Goal: Task Accomplishment & Management: Manage account settings

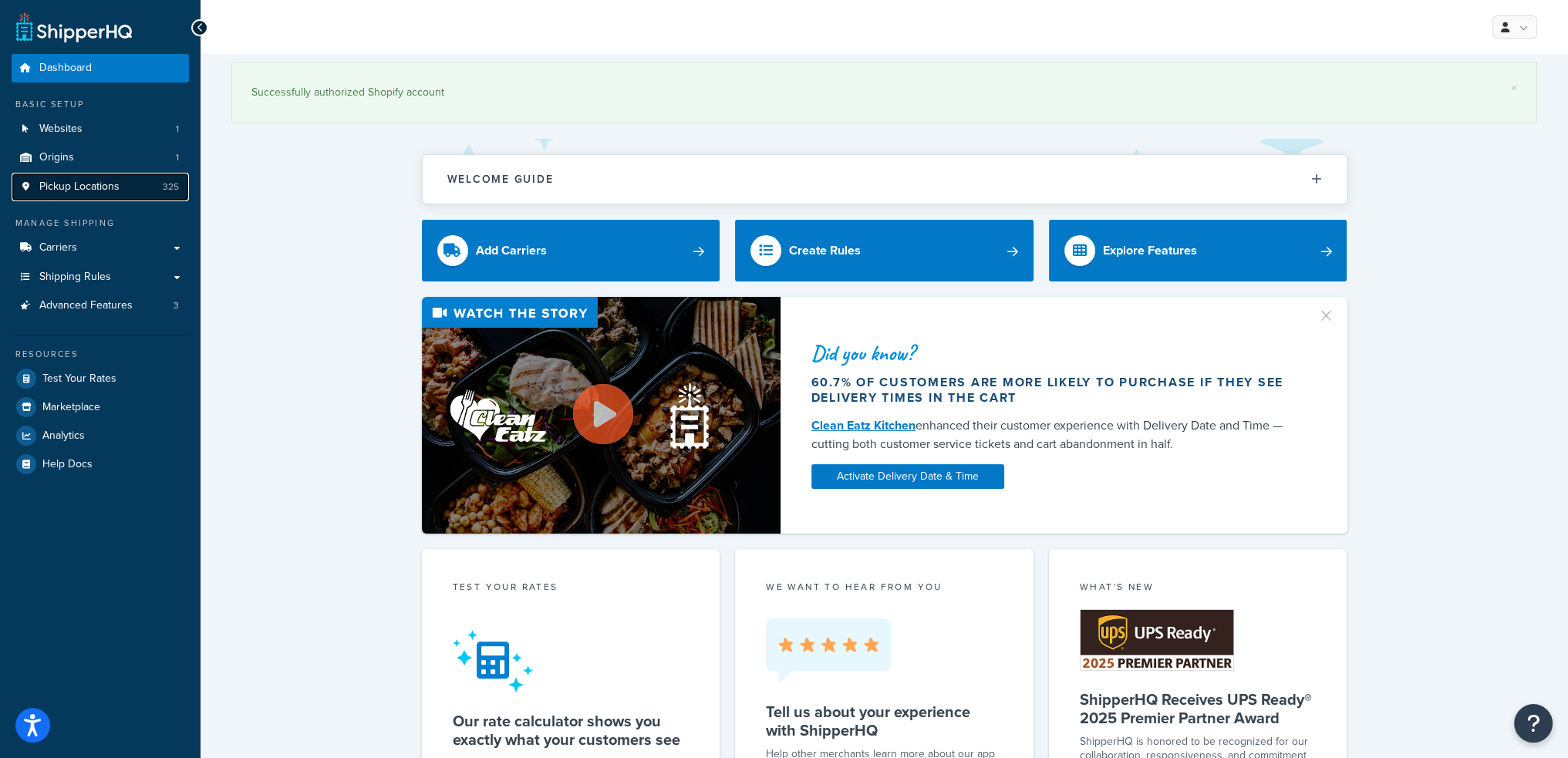
click at [136, 185] on link "Pickup Locations 325" at bounding box center [100, 186] width 178 height 29
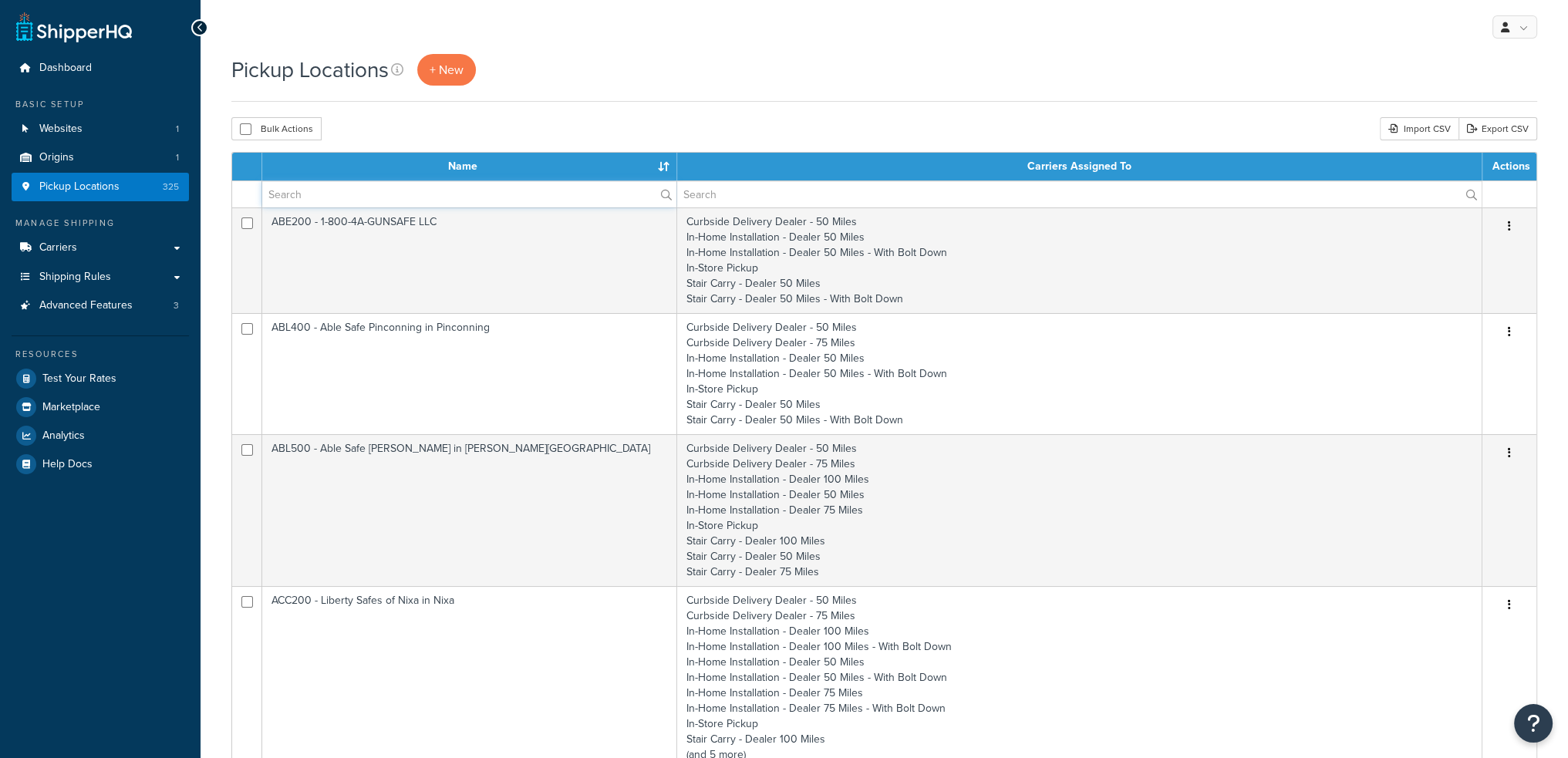
click at [360, 197] on input "text" at bounding box center [470, 194] width 414 height 26
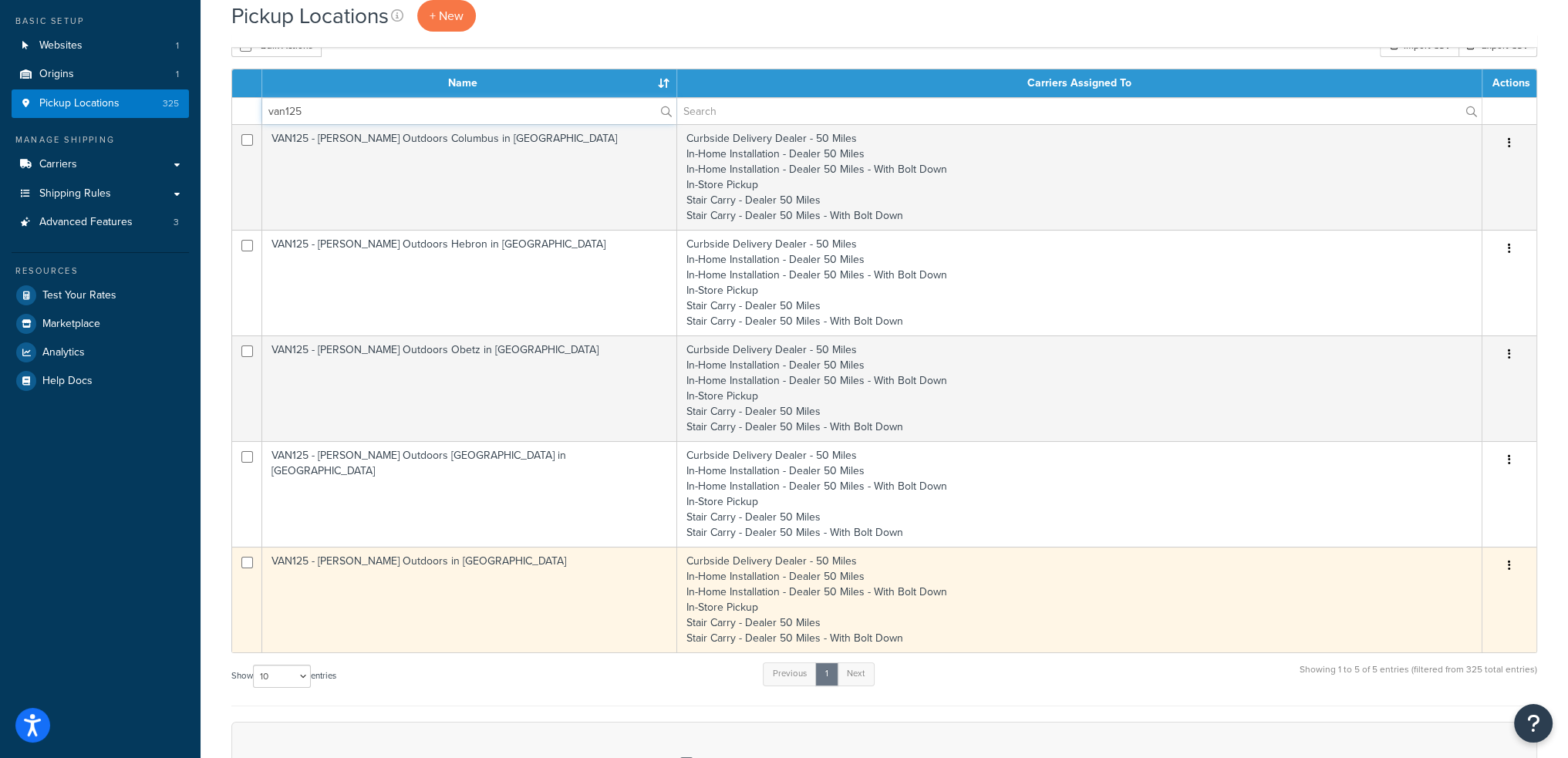
scroll to position [77, 0]
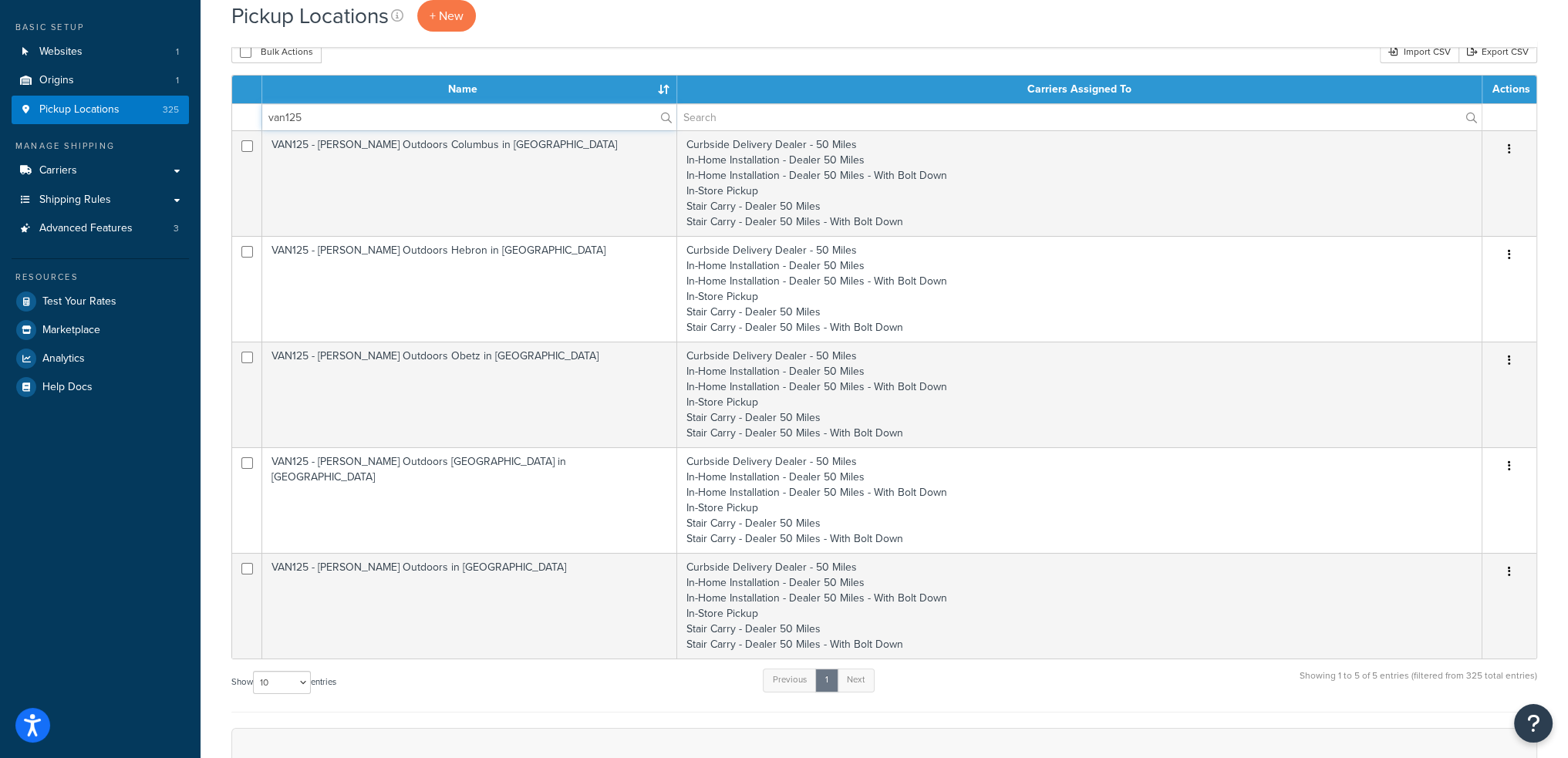
type input "van125"
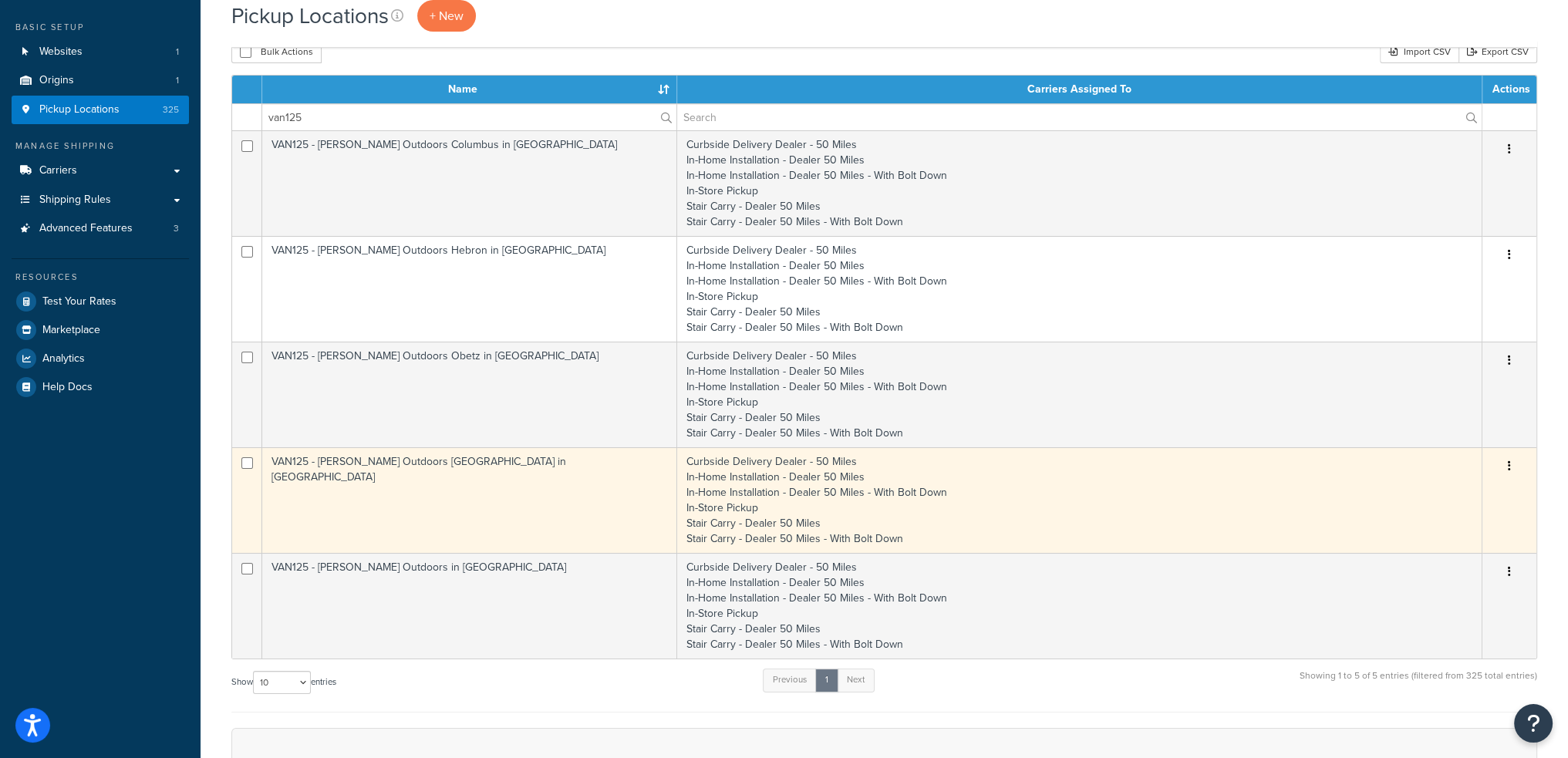
click at [404, 487] on td "VAN125 - Vance Outdoors Lebanon in Lebanon" at bounding box center [470, 500] width 415 height 106
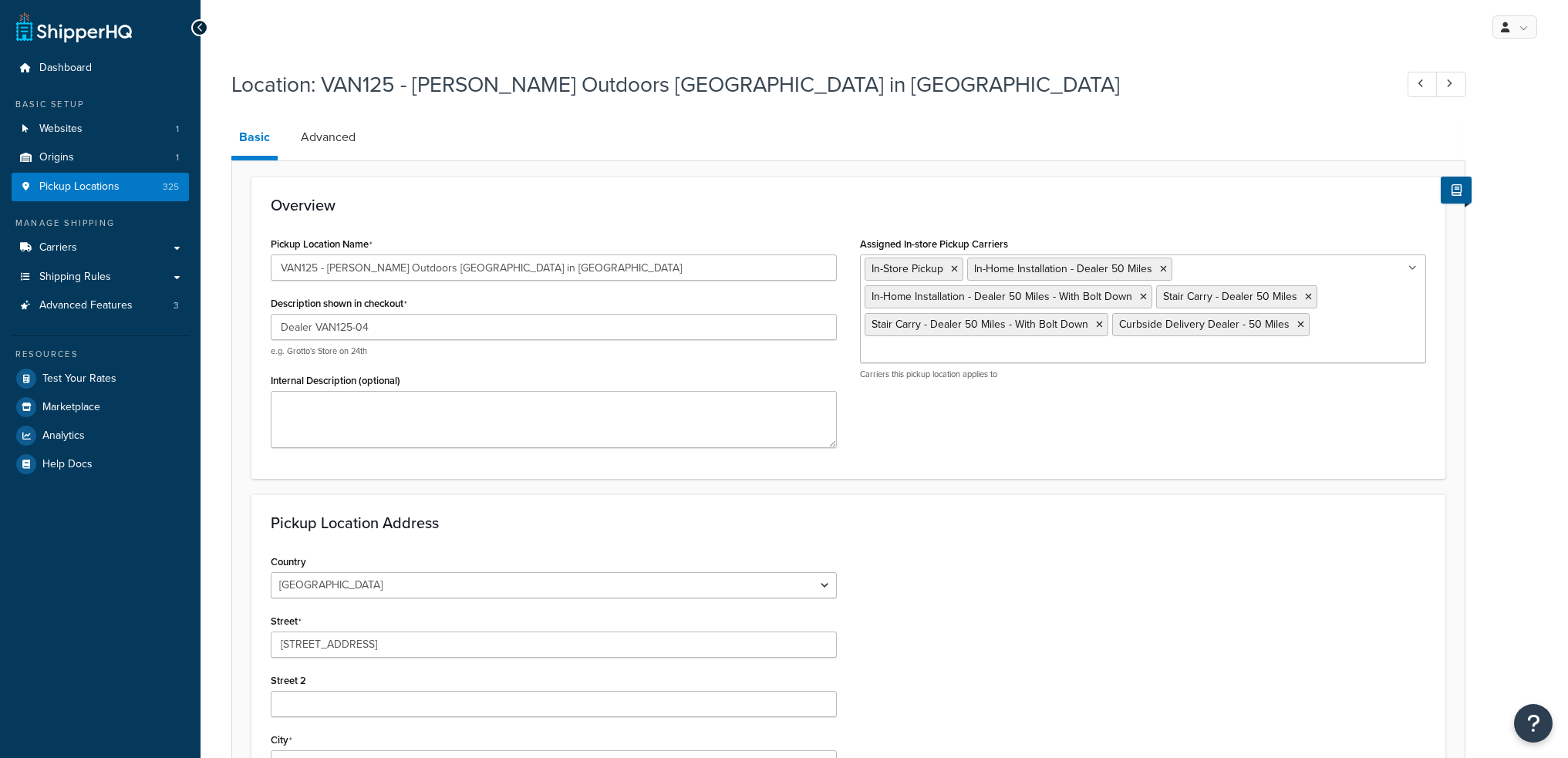
select select "35"
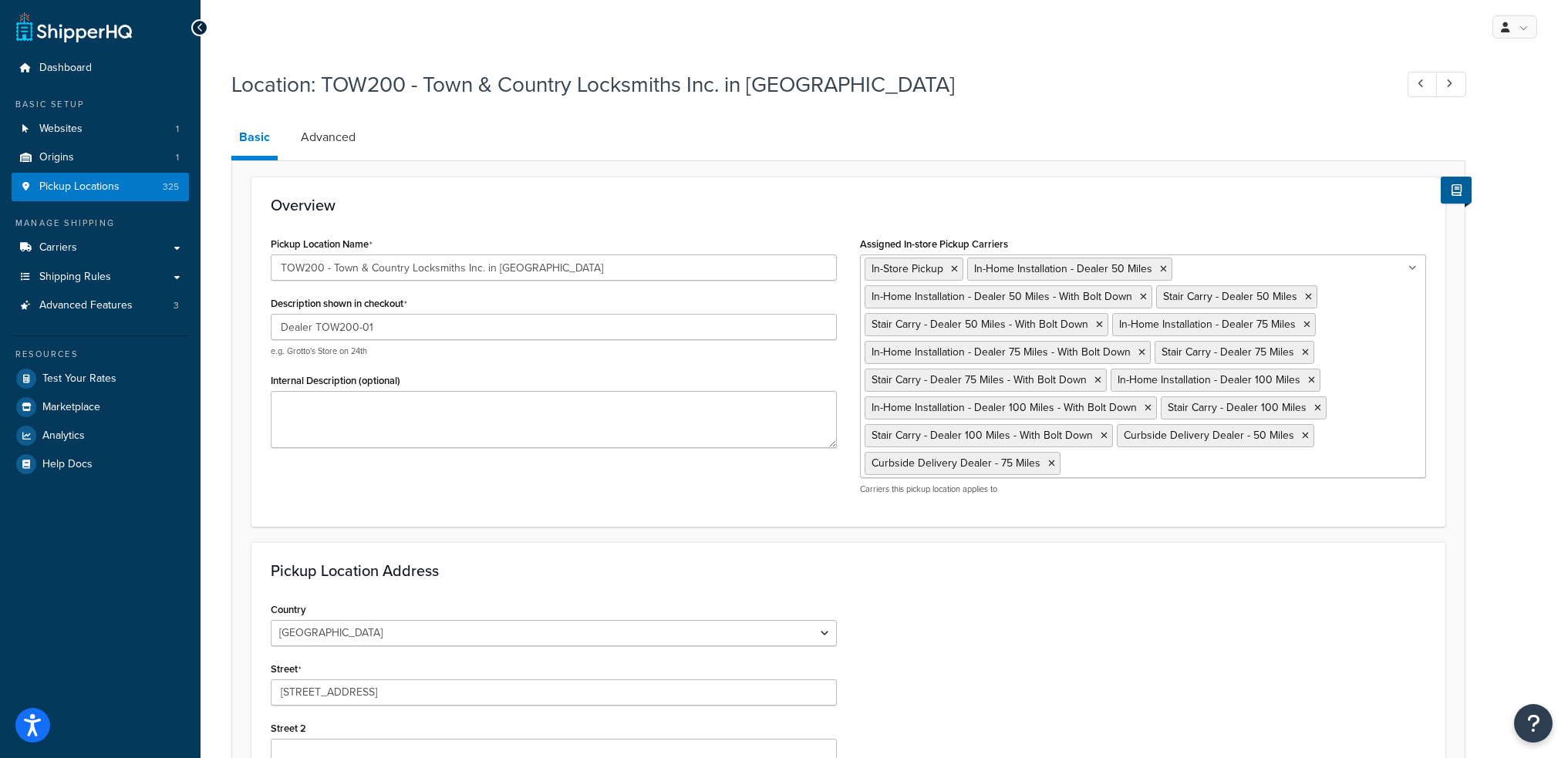
select select "42"
click at [60, 184] on span "Pickup Locations" at bounding box center [79, 186] width 81 height 13
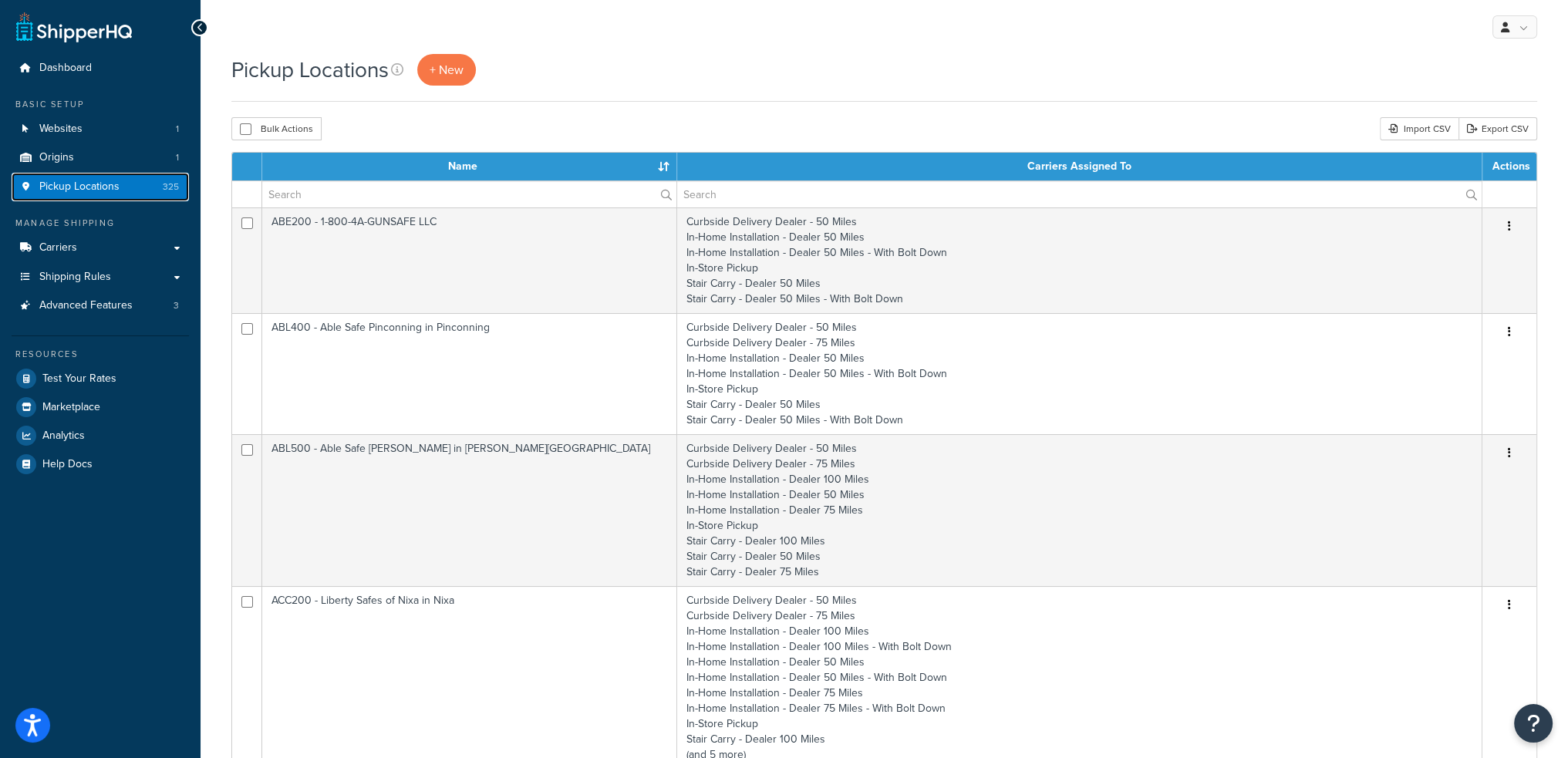
click at [60, 192] on span "Pickup Locations" at bounding box center [79, 186] width 81 height 13
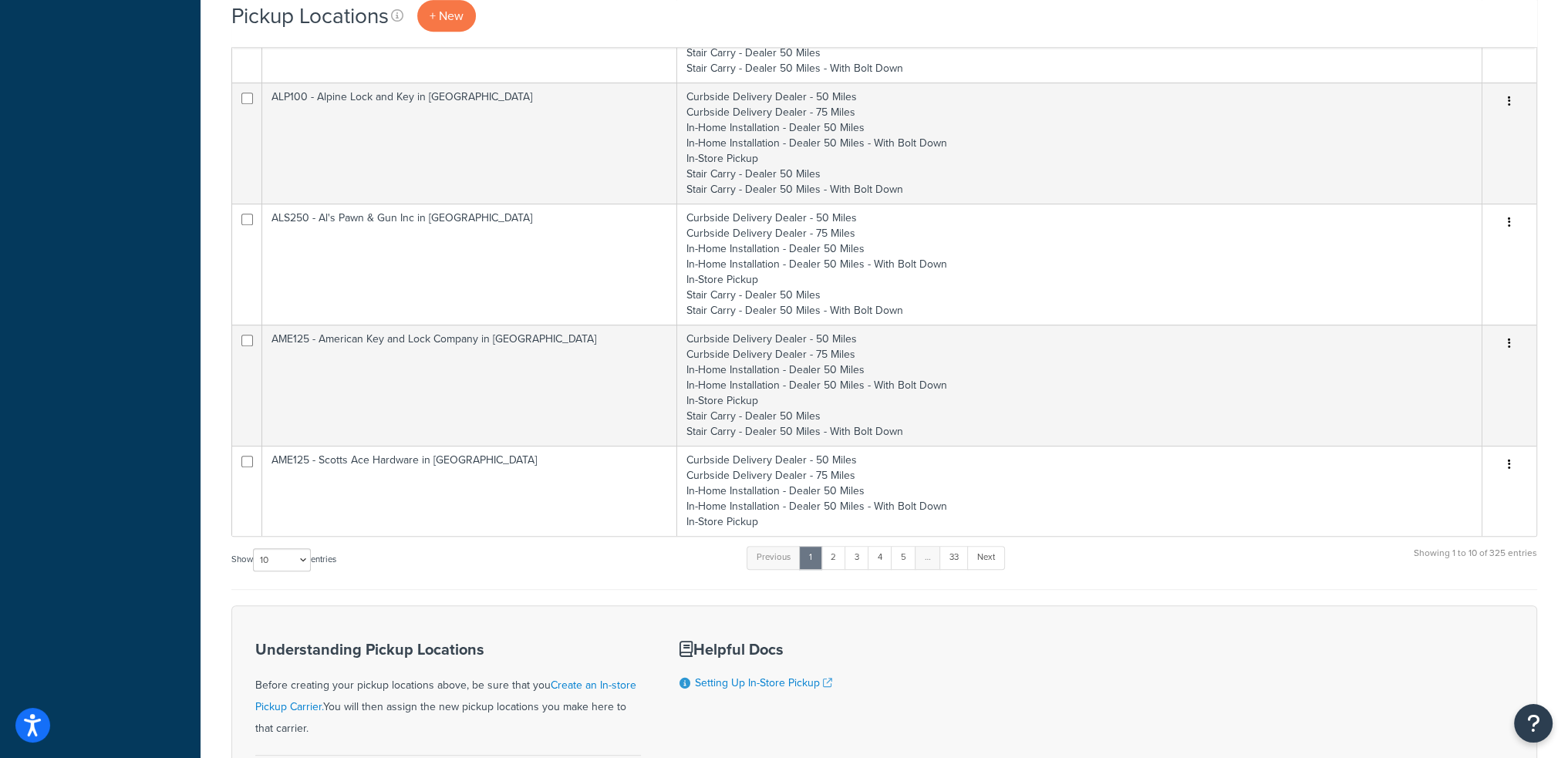
scroll to position [1142, 0]
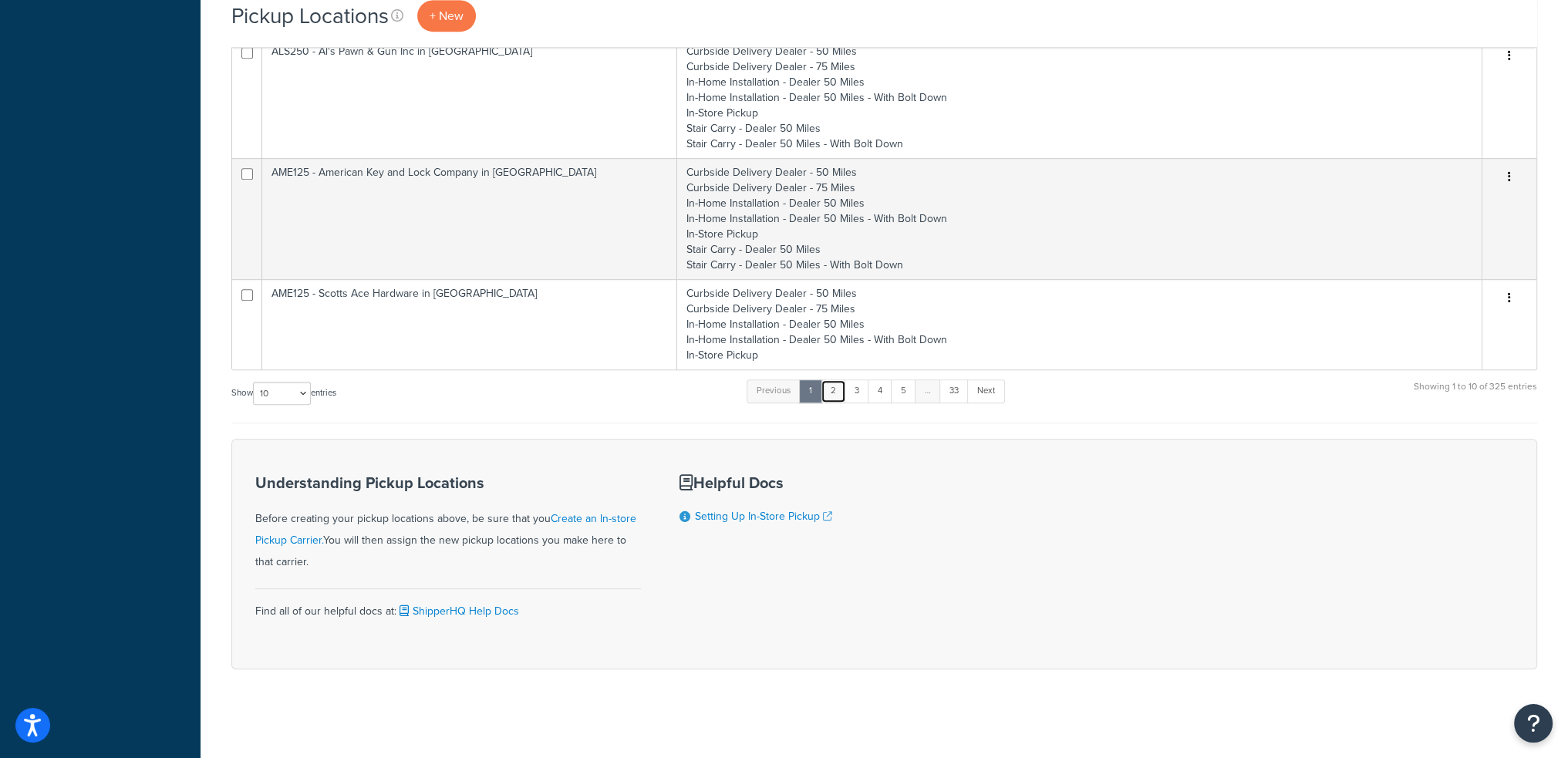
click at [834, 392] on link "2" at bounding box center [833, 391] width 25 height 23
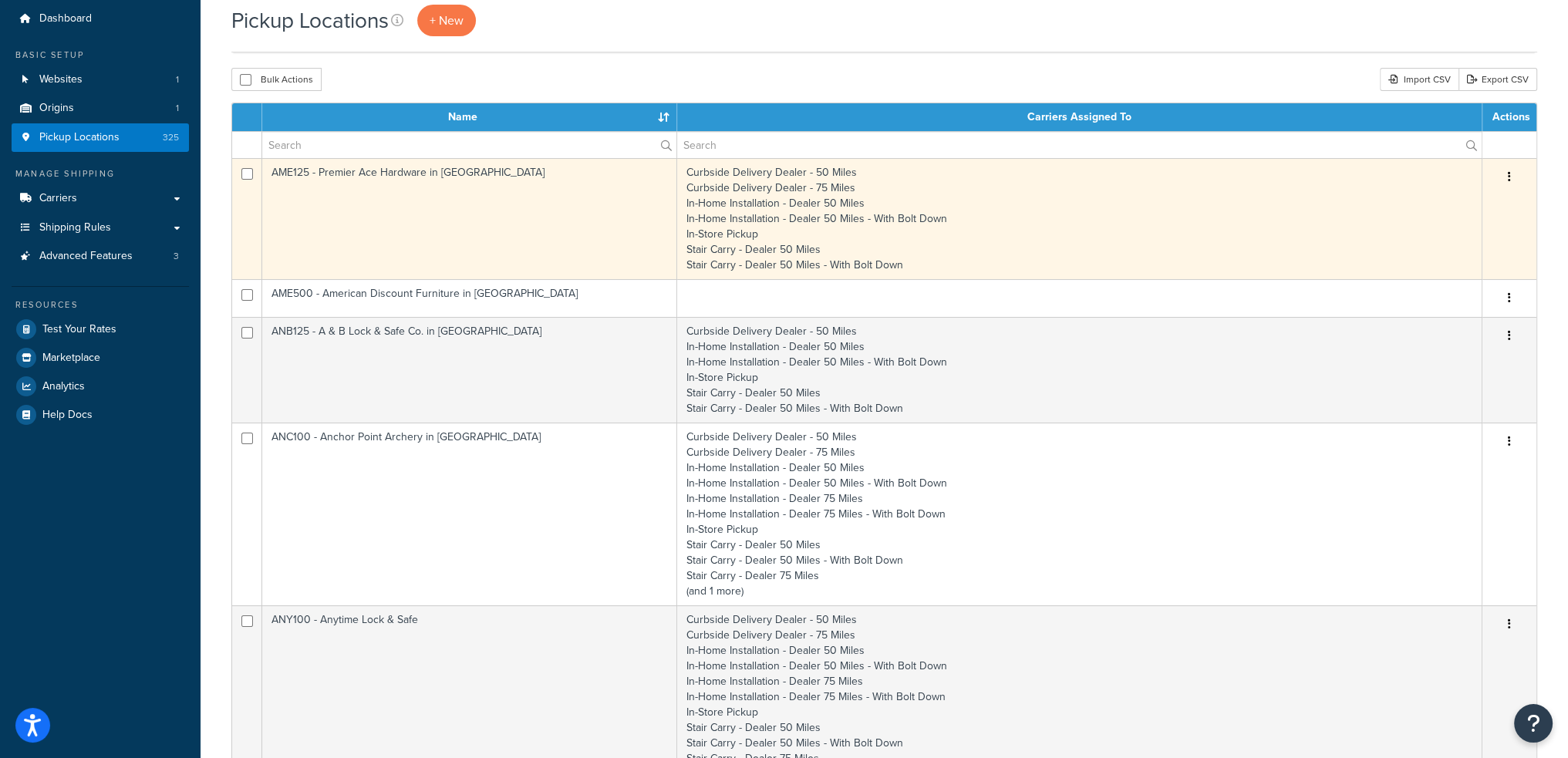
scroll to position [77, 0]
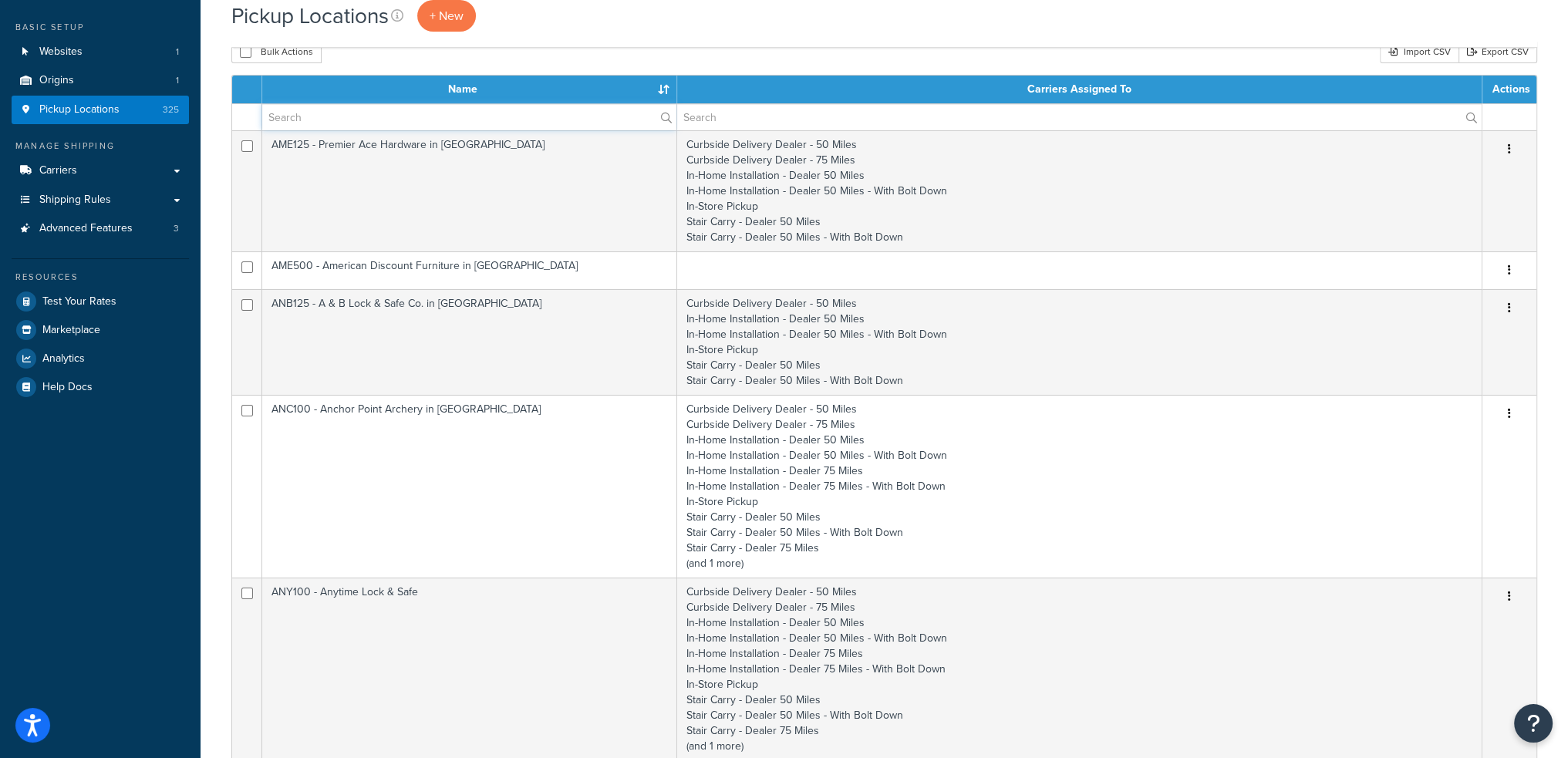
click at [355, 123] on input "text" at bounding box center [470, 117] width 414 height 26
type input "big700"
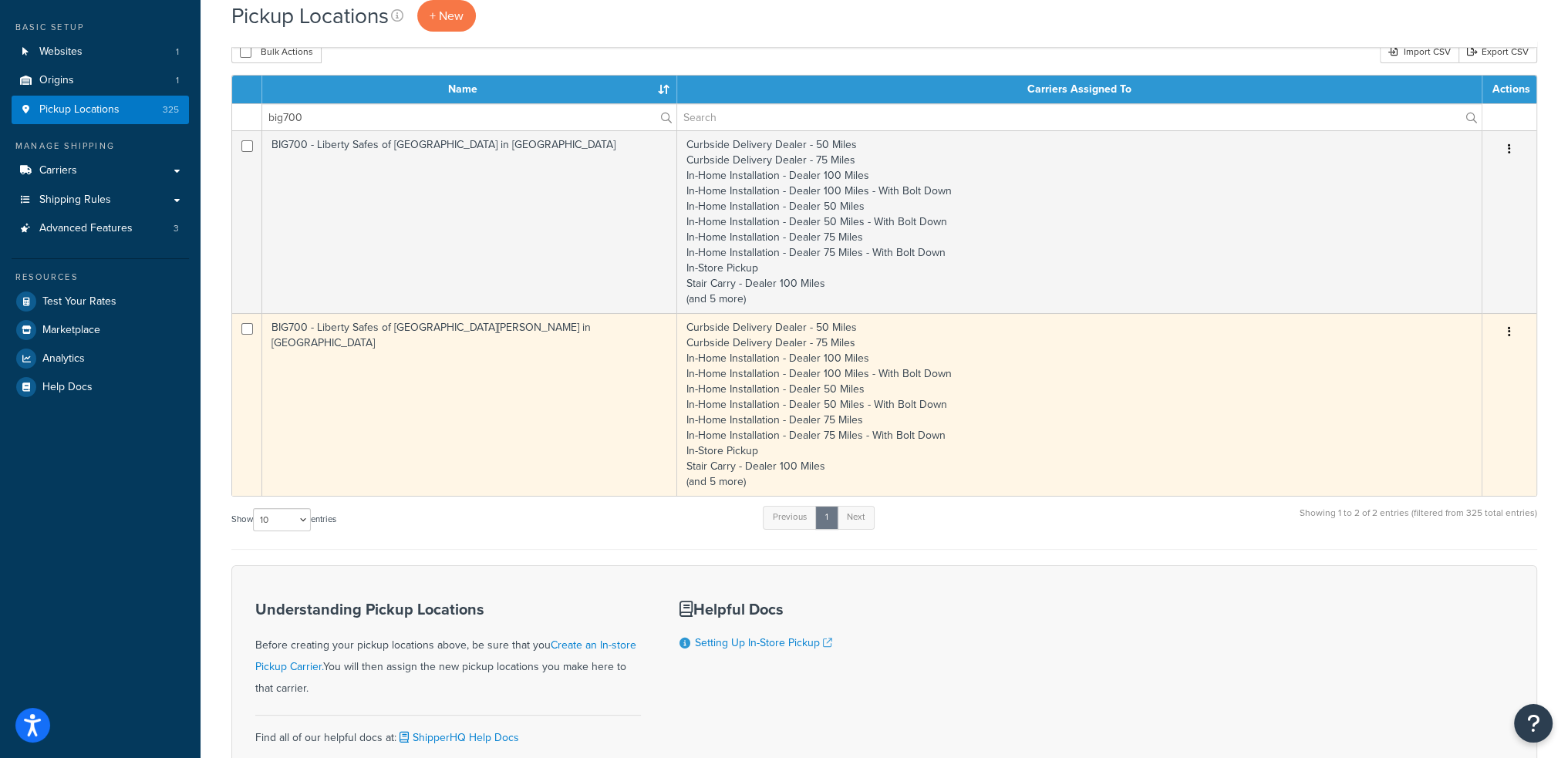
click at [426, 333] on td "BIG700 - Liberty Safes of San Jose in Campbell" at bounding box center [470, 404] width 415 height 183
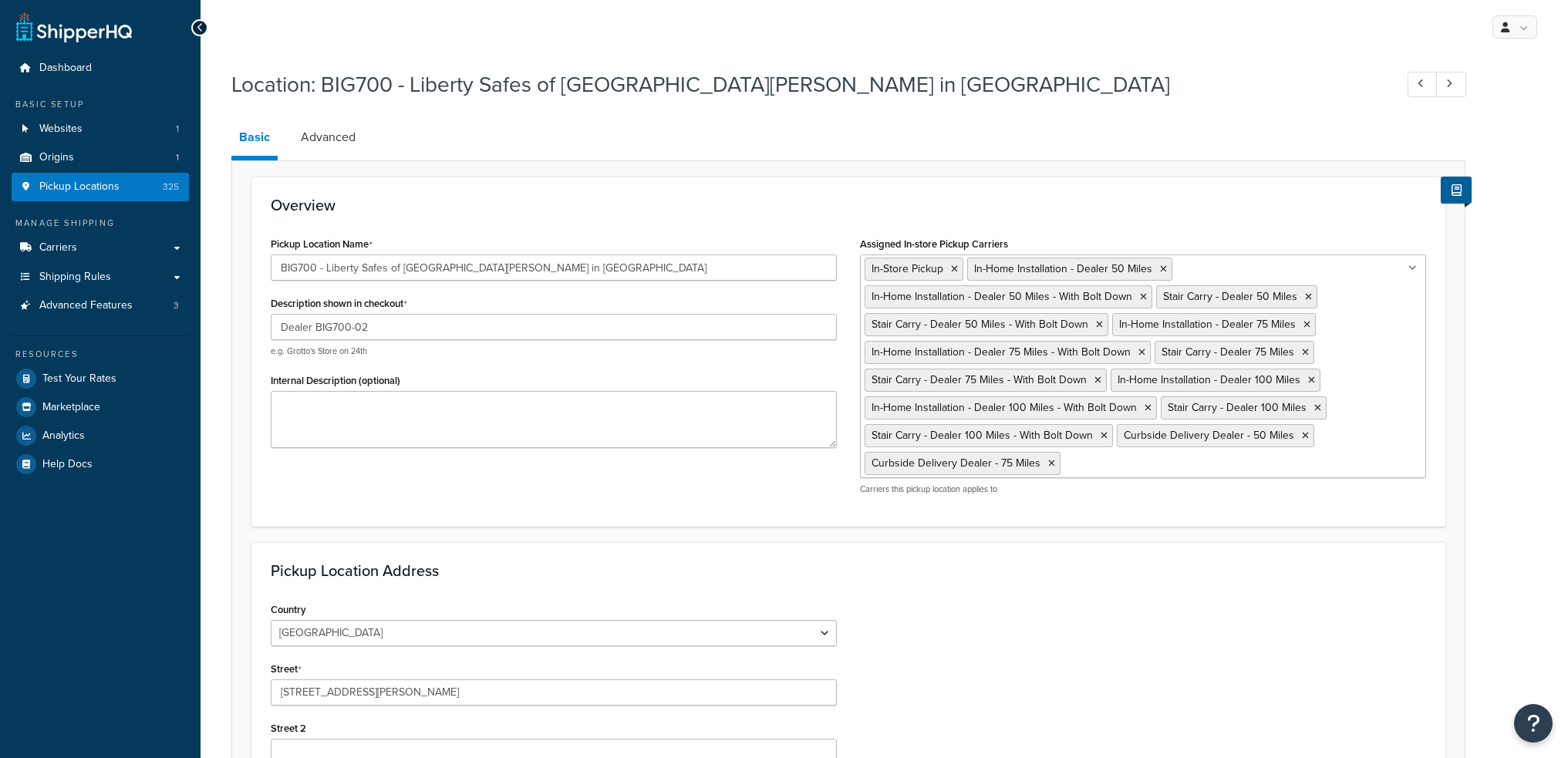
select select "5"
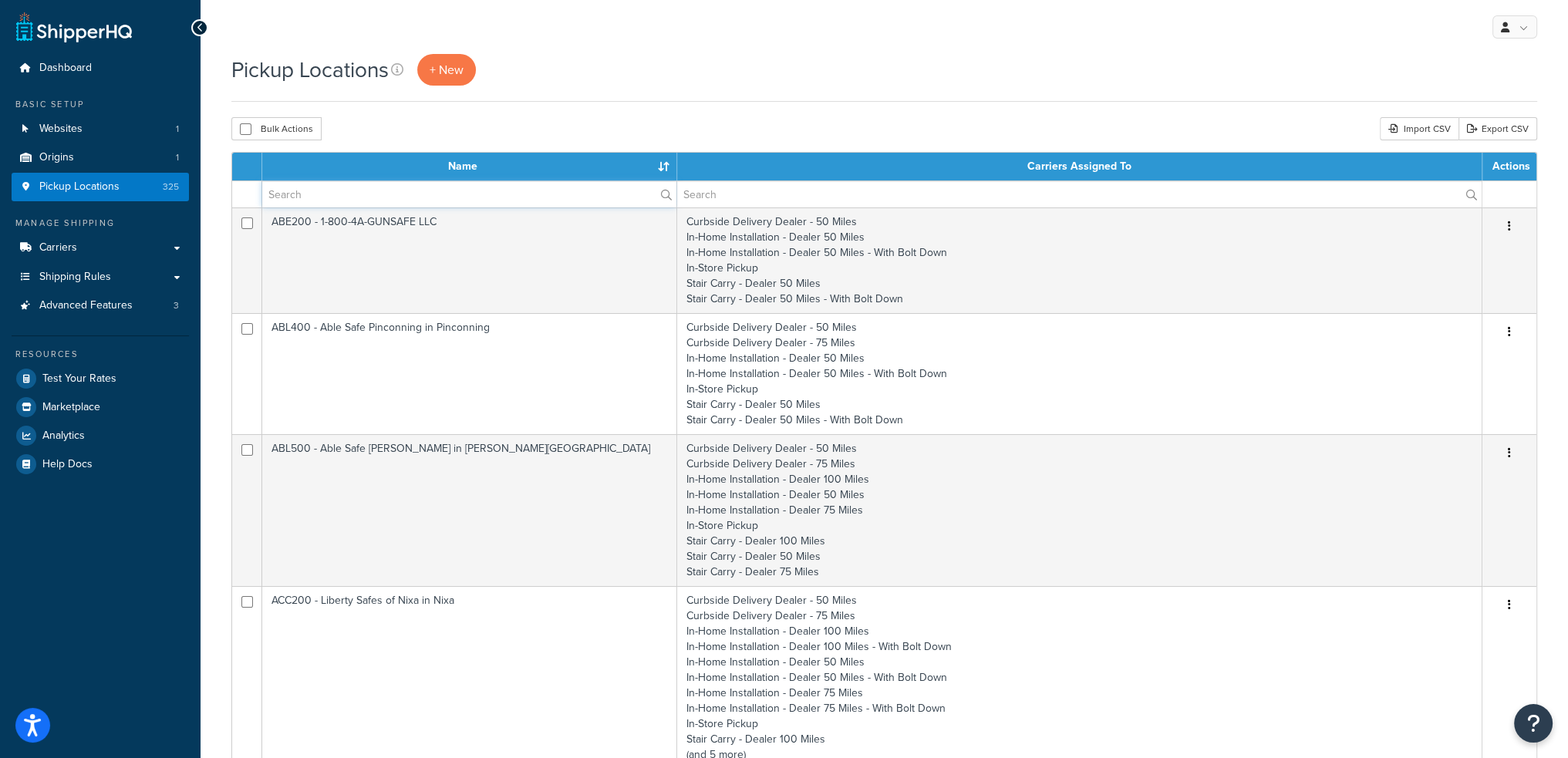
click at [355, 203] on input "text" at bounding box center [470, 194] width 414 height 26
type input "van125"
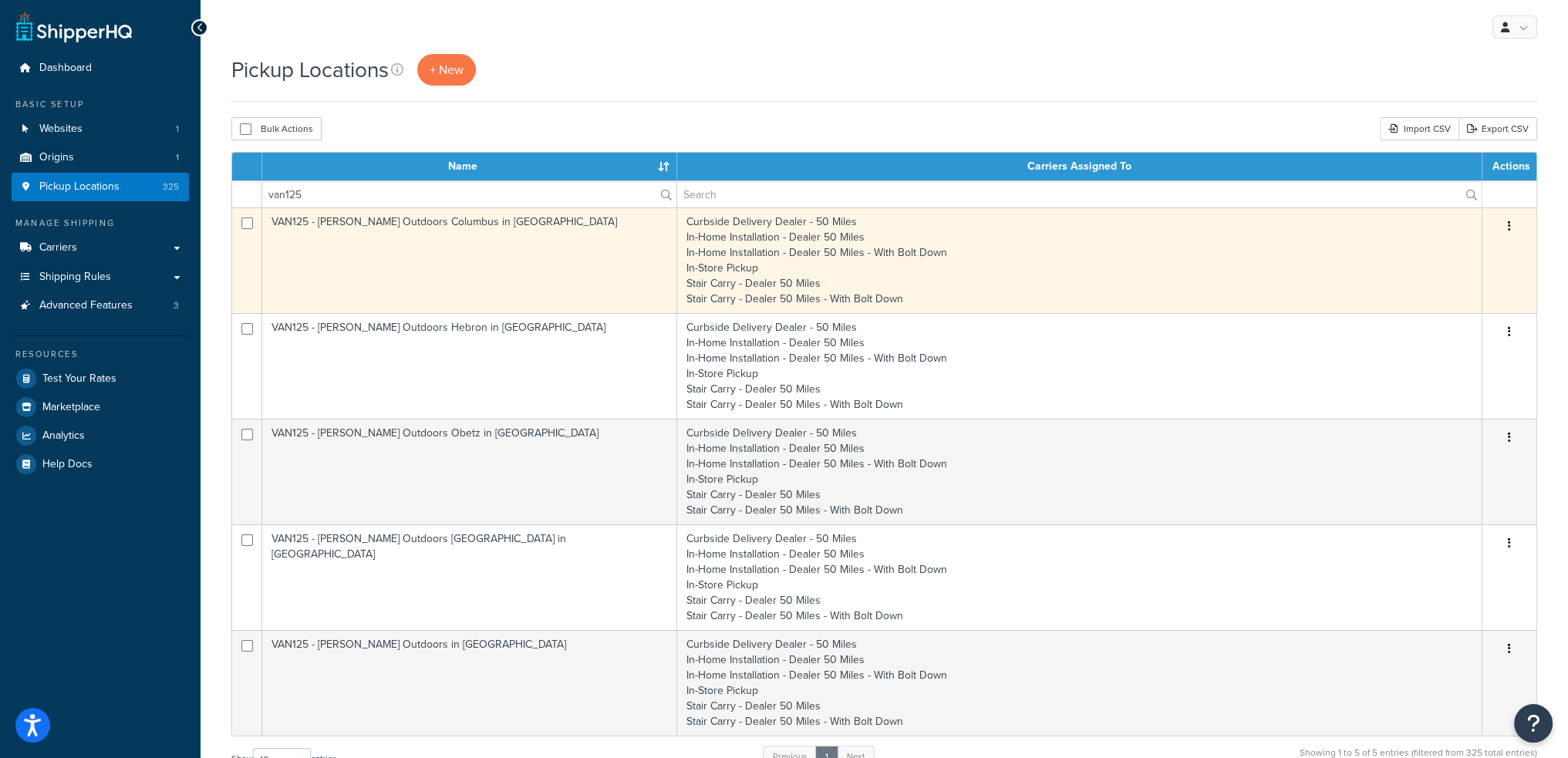
click at [371, 222] on td "VAN125 - Vance Outdoors Columbus in Columbus" at bounding box center [470, 261] width 415 height 106
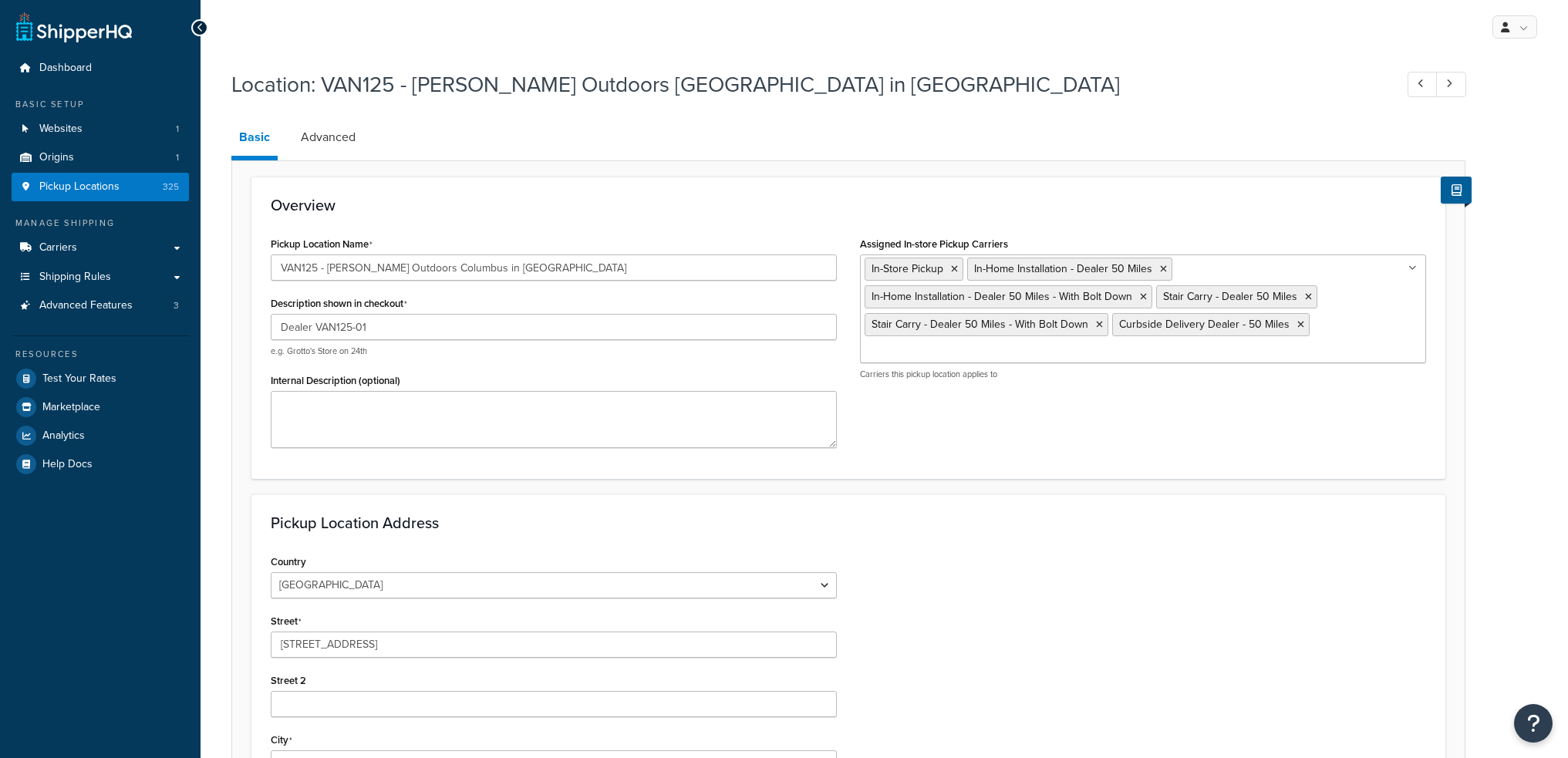
select select "35"
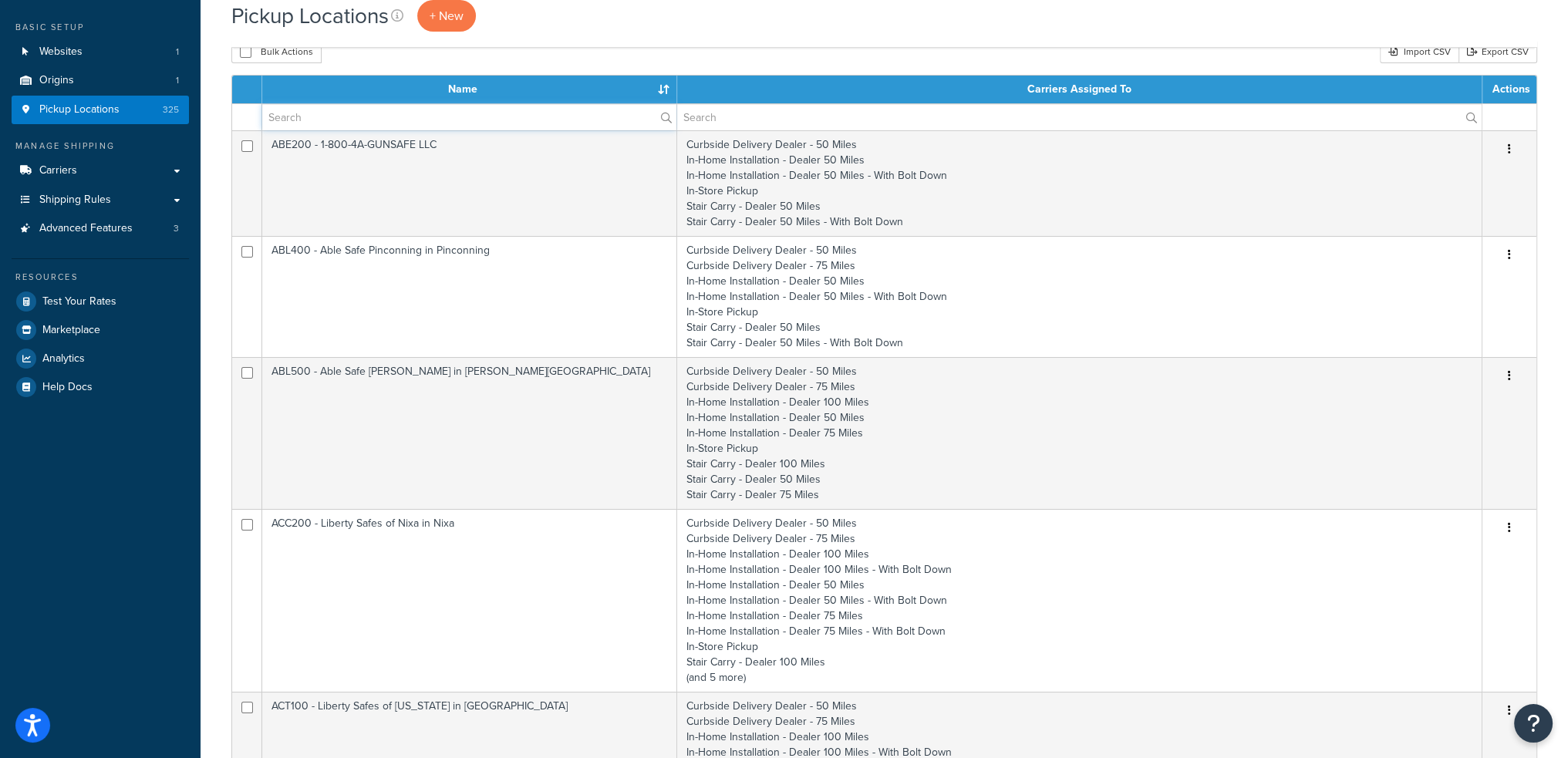
click at [379, 126] on input "text" at bounding box center [470, 117] width 414 height 26
type input "van125"
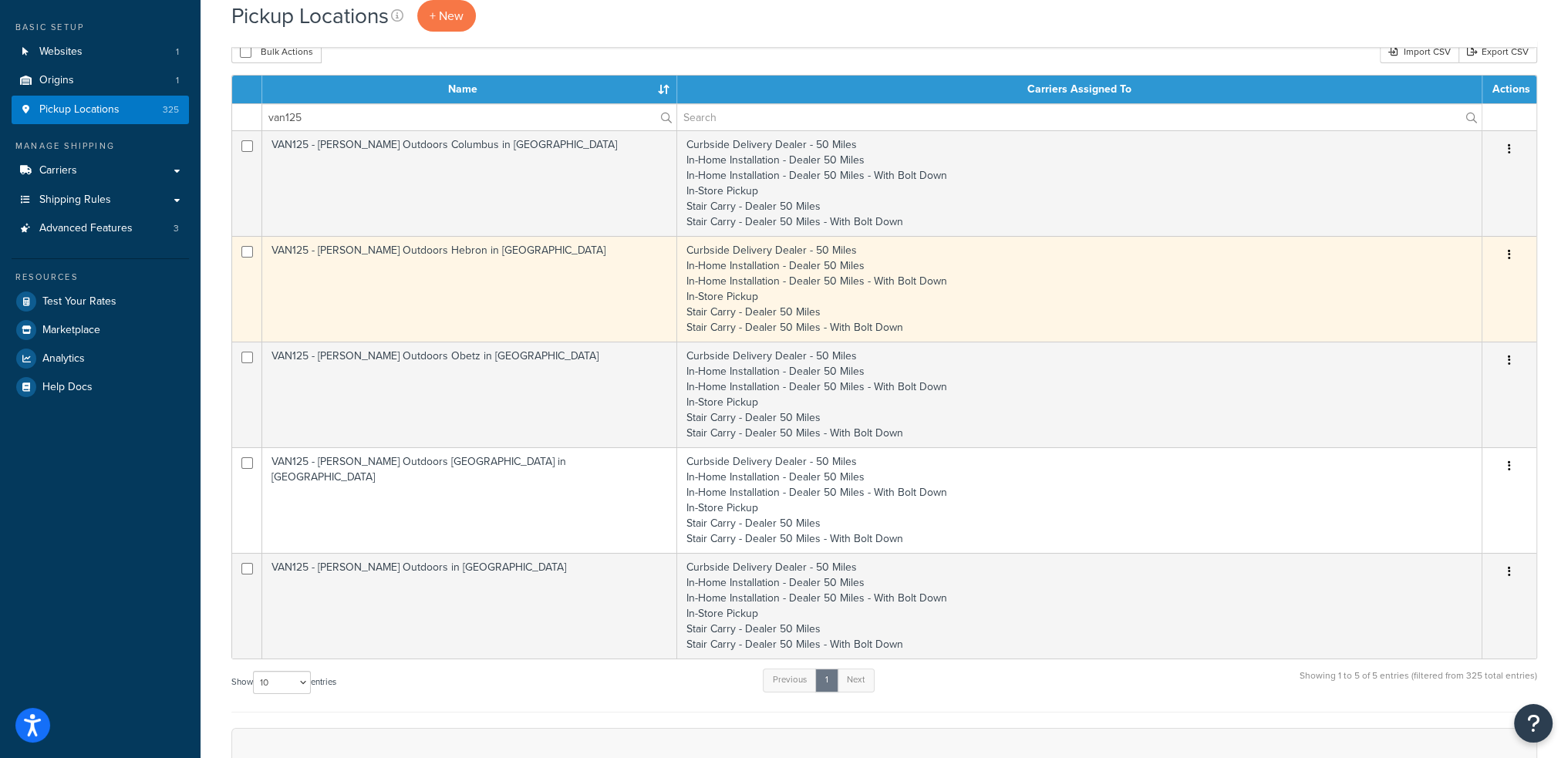
click at [405, 249] on td "VAN125 - Vance Outdoors Hebron in Hebron" at bounding box center [470, 288] width 415 height 106
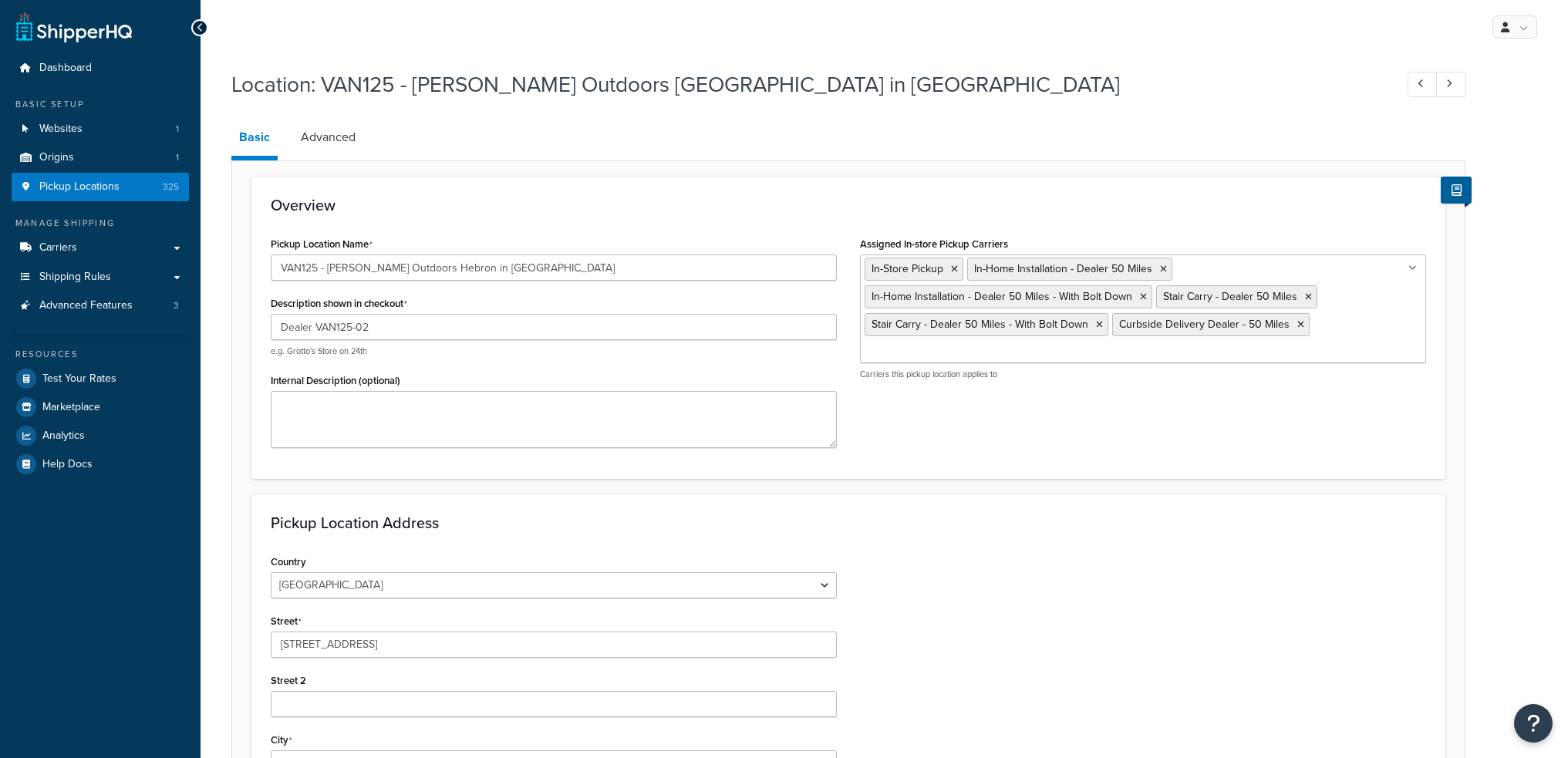
select select "35"
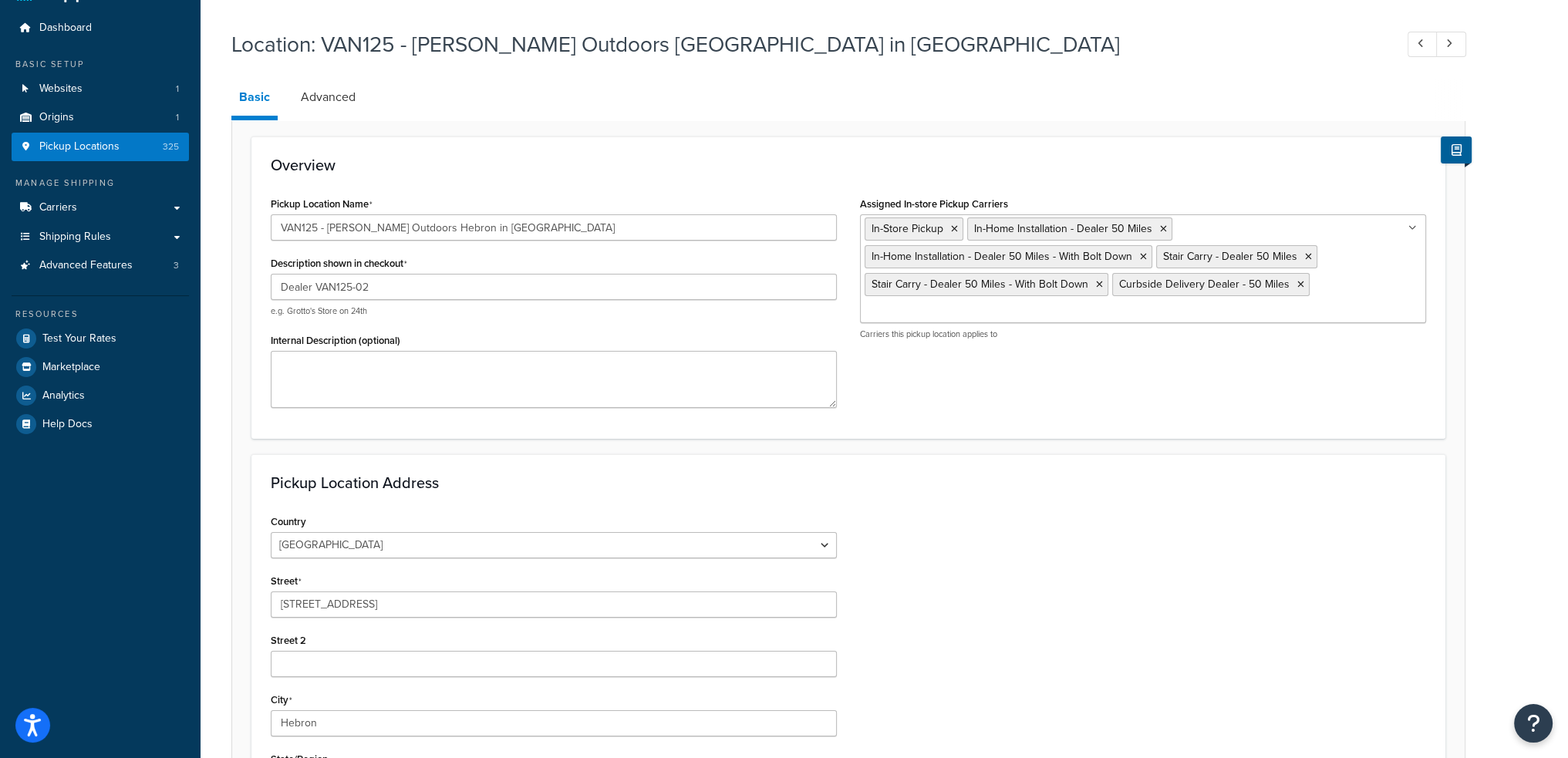
scroll to position [77, 0]
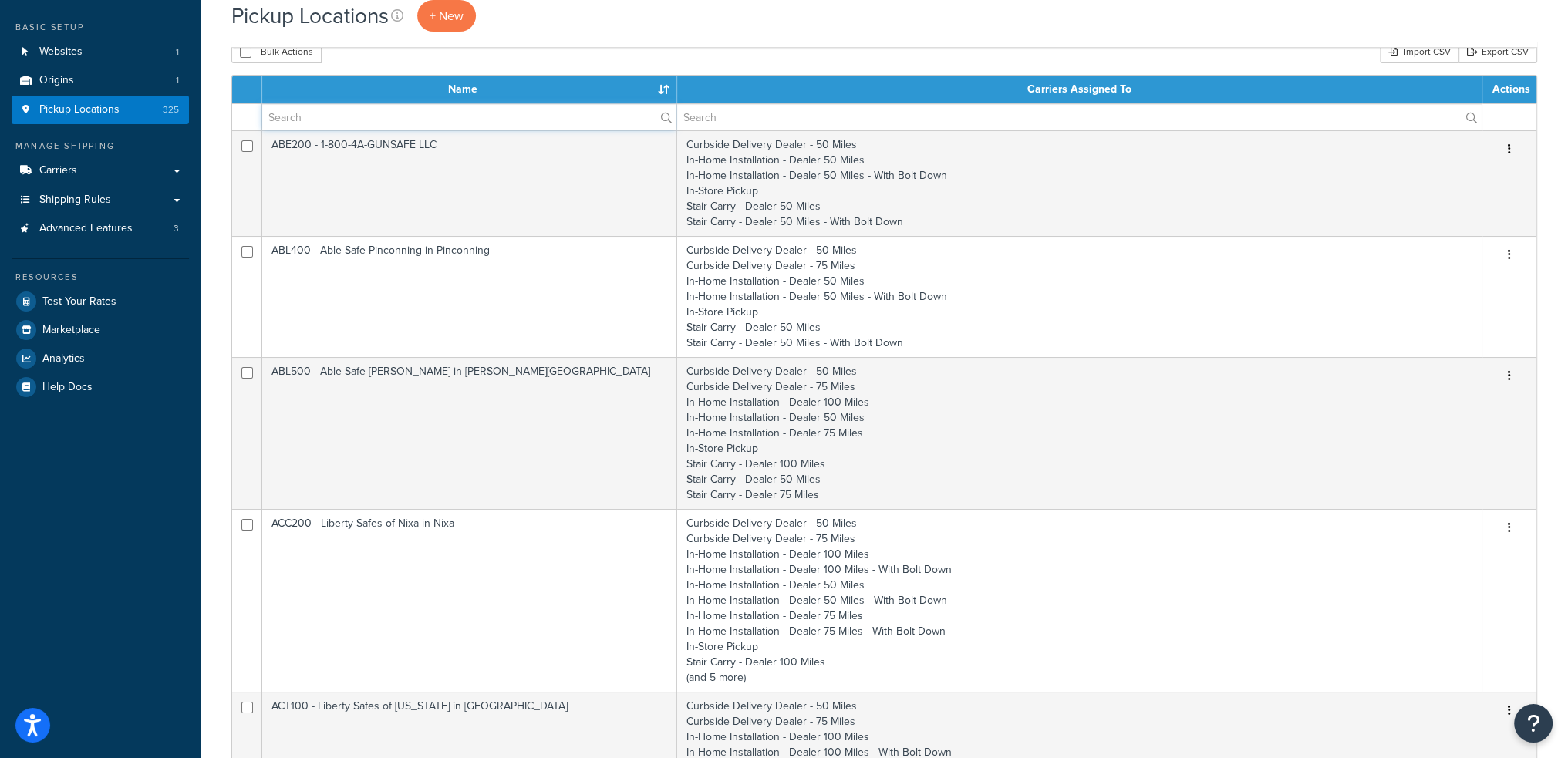
click at [315, 113] on input "text" at bounding box center [470, 117] width 414 height 26
type input "van125"
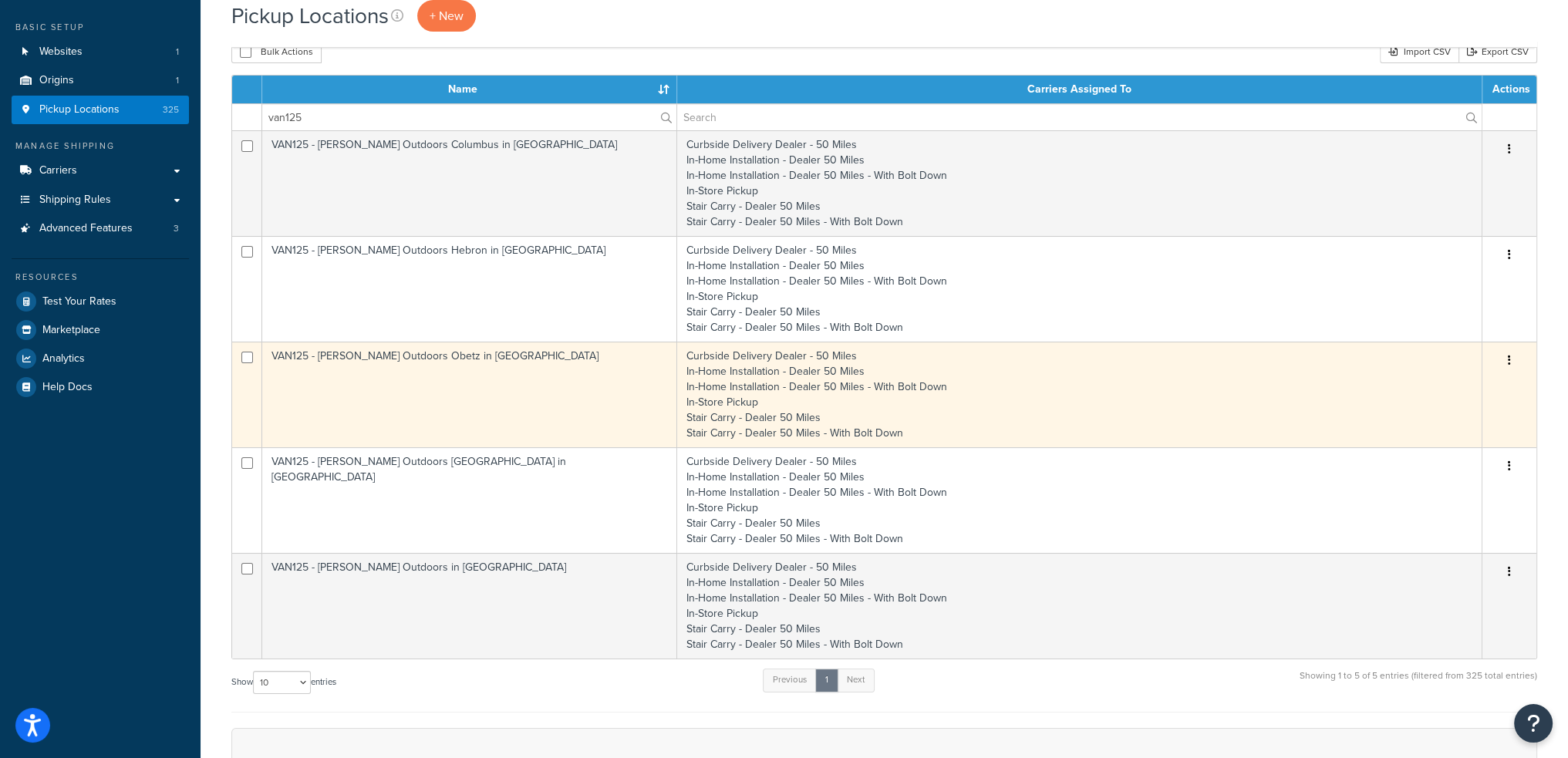
click at [450, 359] on td "VAN125 - [PERSON_NAME] Outdoors Obetz in [GEOGRAPHIC_DATA]" at bounding box center [470, 394] width 415 height 106
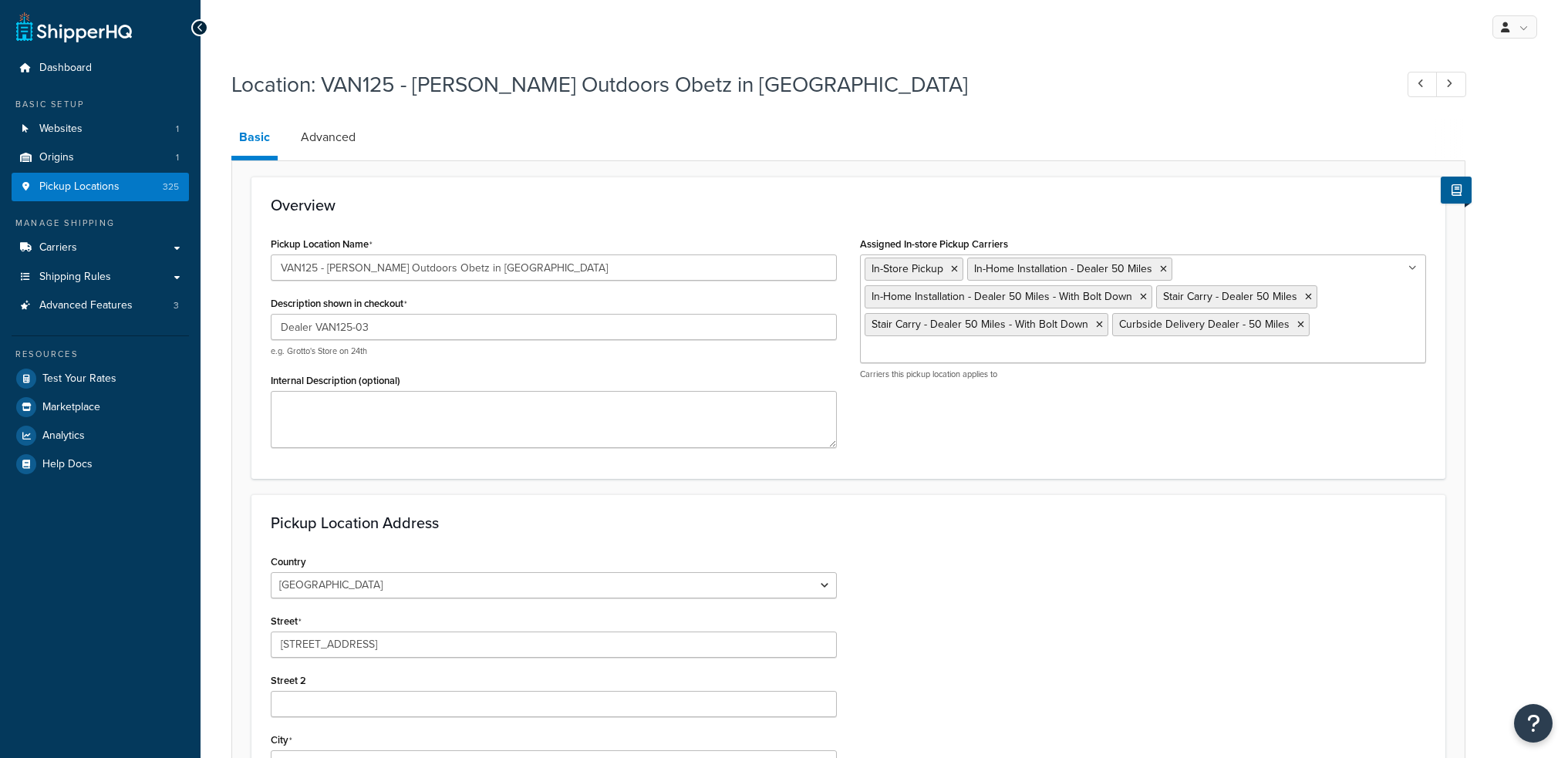
select select "35"
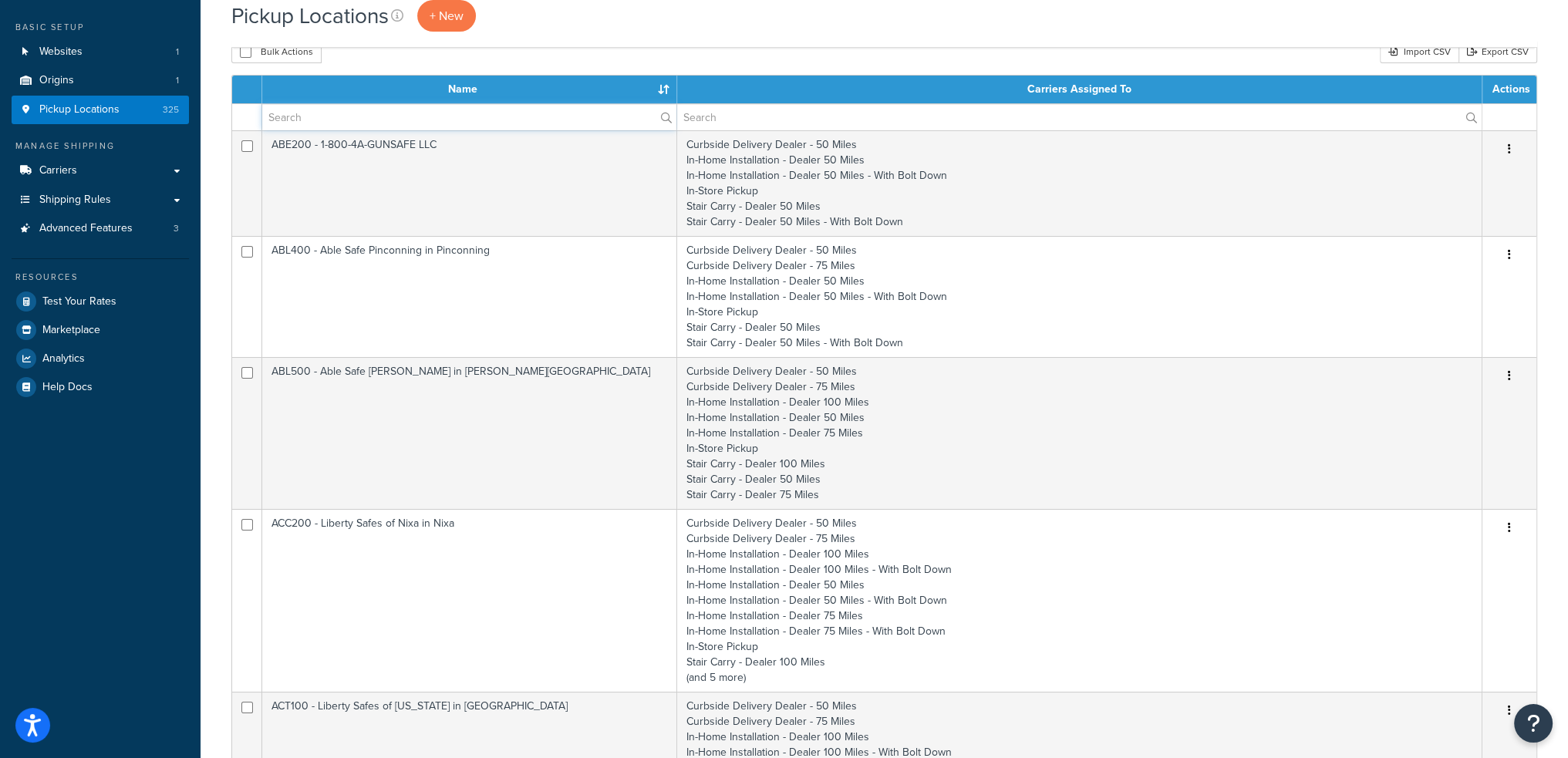
click at [379, 123] on input "text" at bounding box center [470, 117] width 414 height 26
type input "van125"
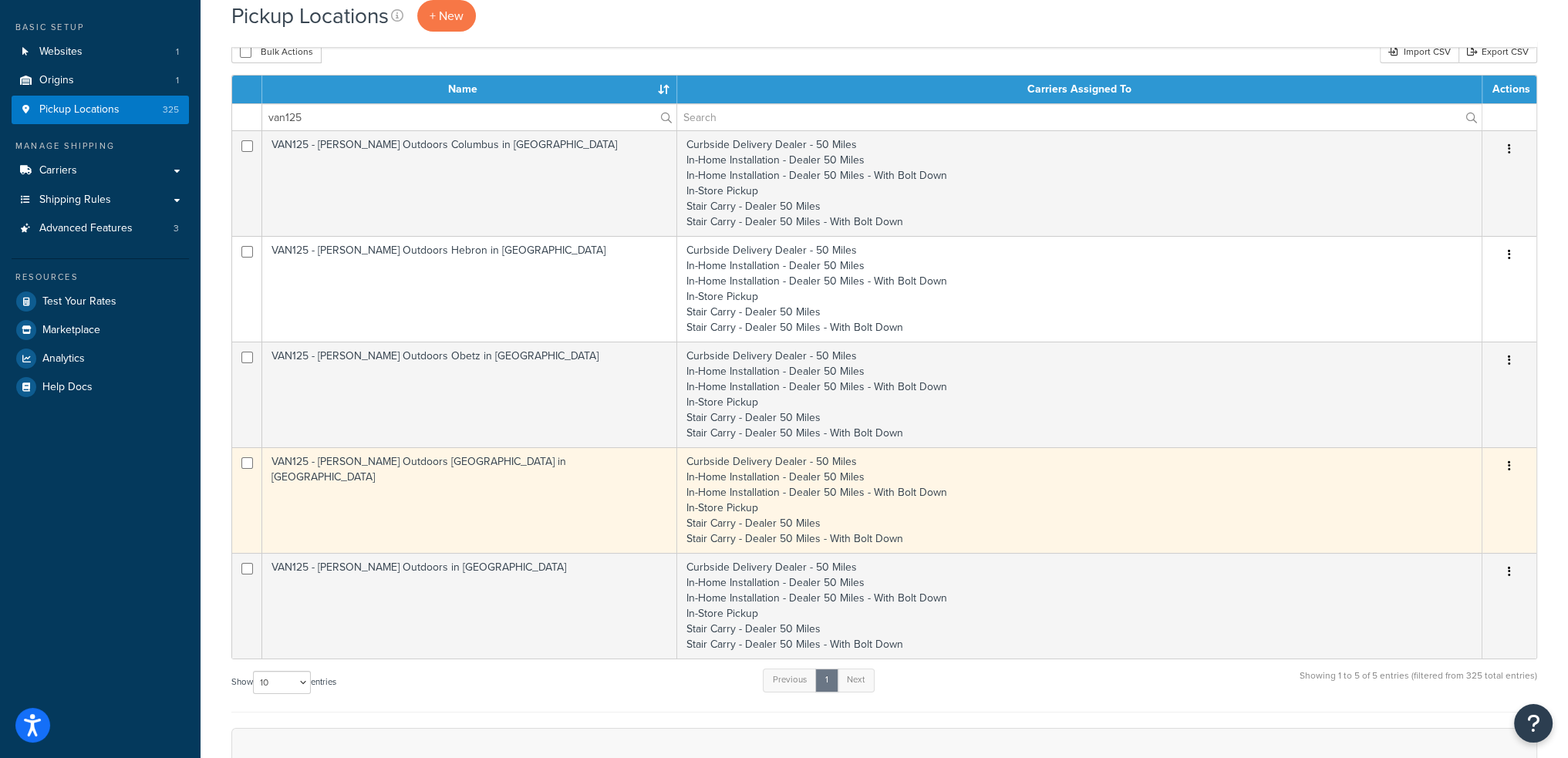
click at [466, 465] on td "VAN125 - Vance Outdoors Lebanon in Lebanon" at bounding box center [470, 500] width 415 height 106
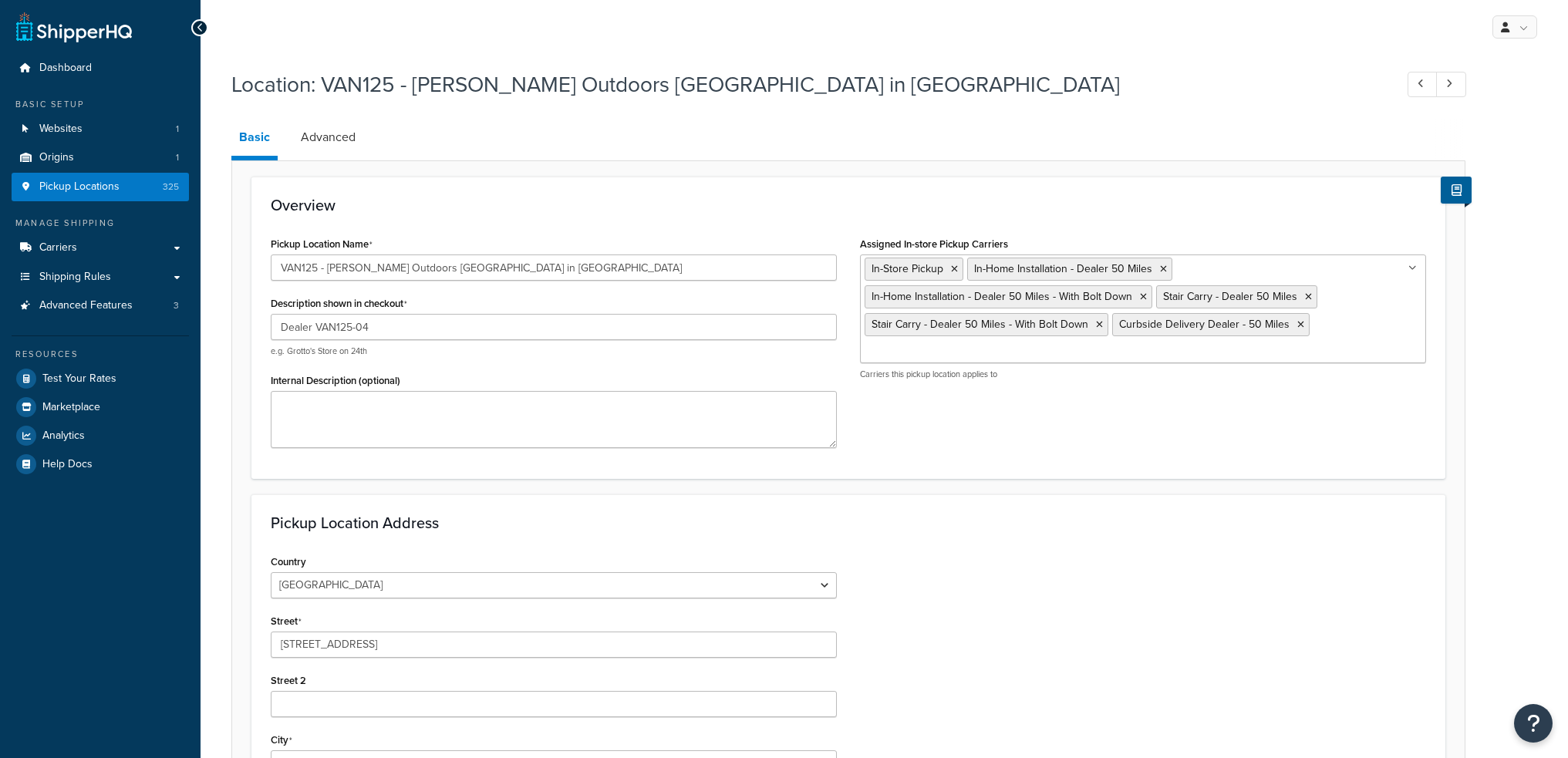
select select "35"
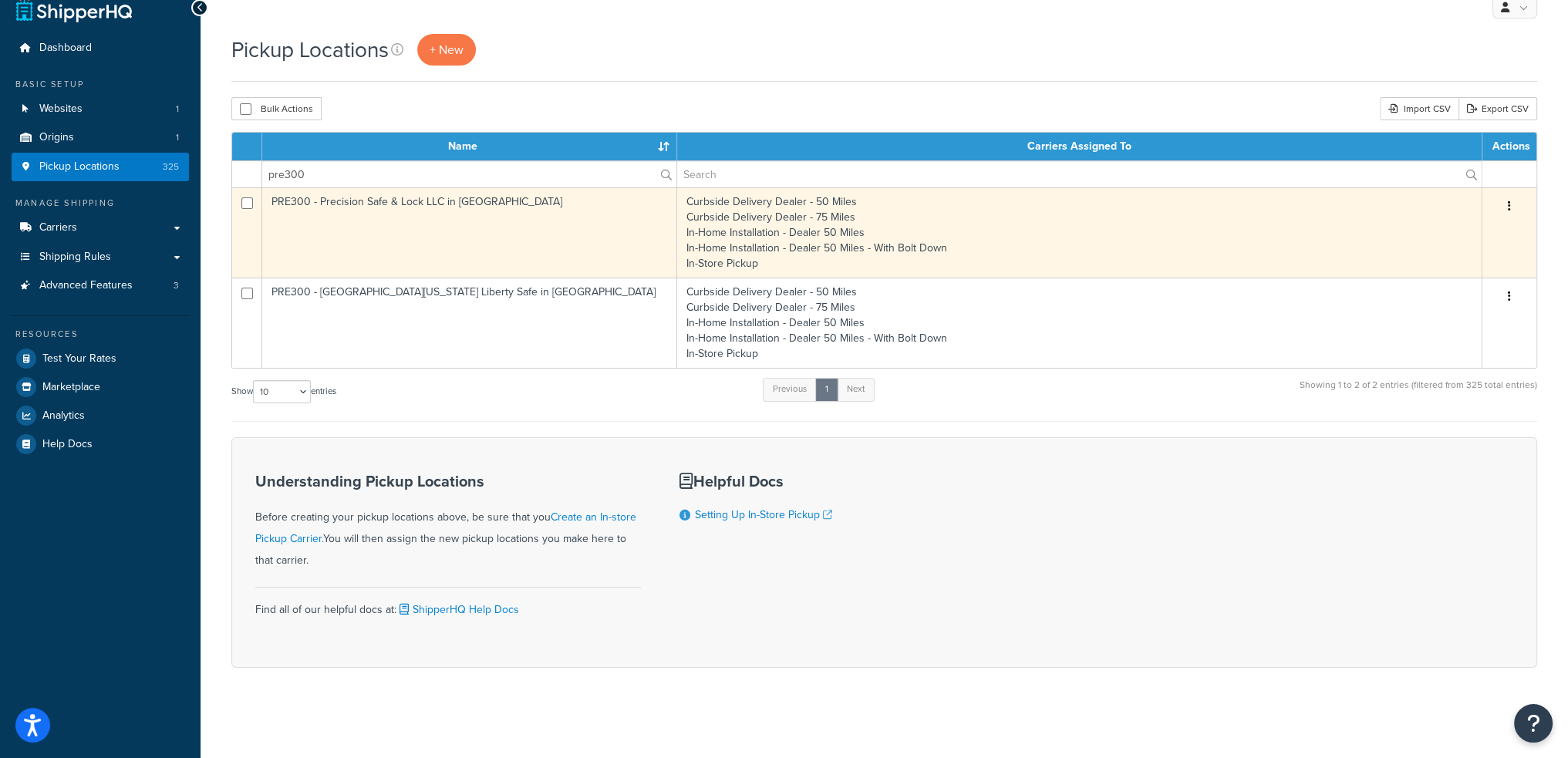
click at [417, 230] on td "PRE300 - Precision Safe & Lock LLC in Winter Haven" at bounding box center [470, 232] width 415 height 90
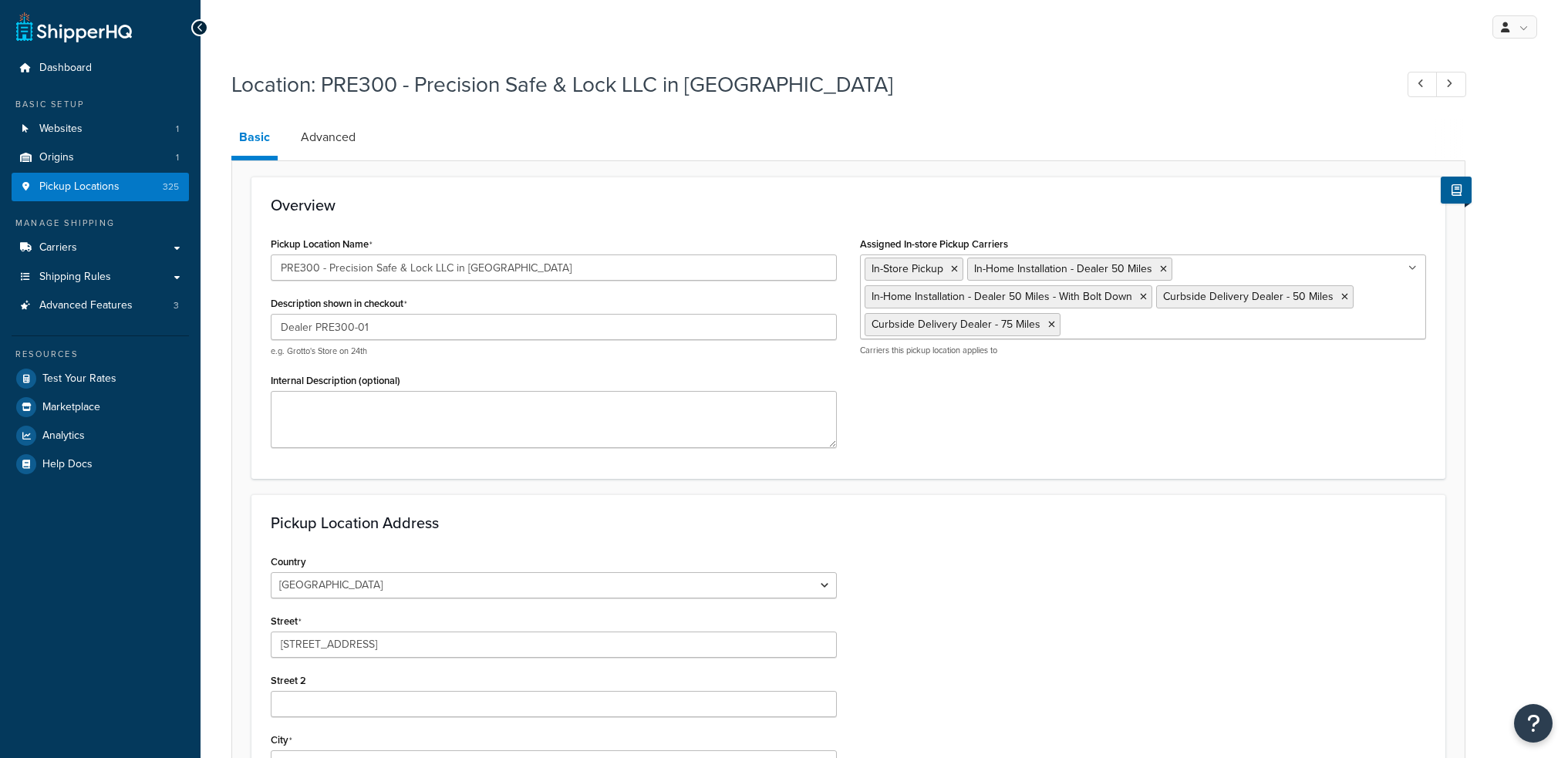
select select "9"
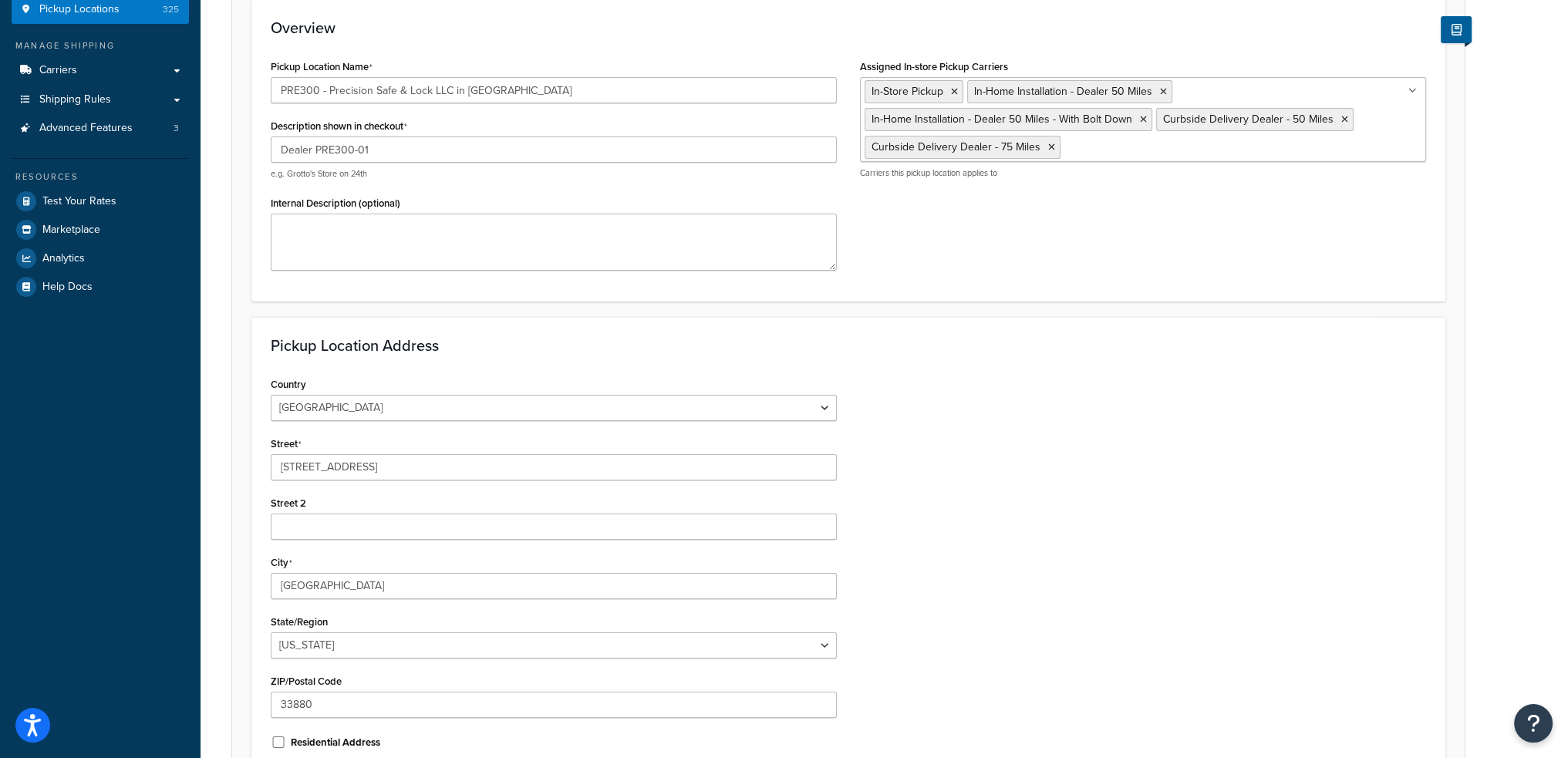
scroll to position [308, 0]
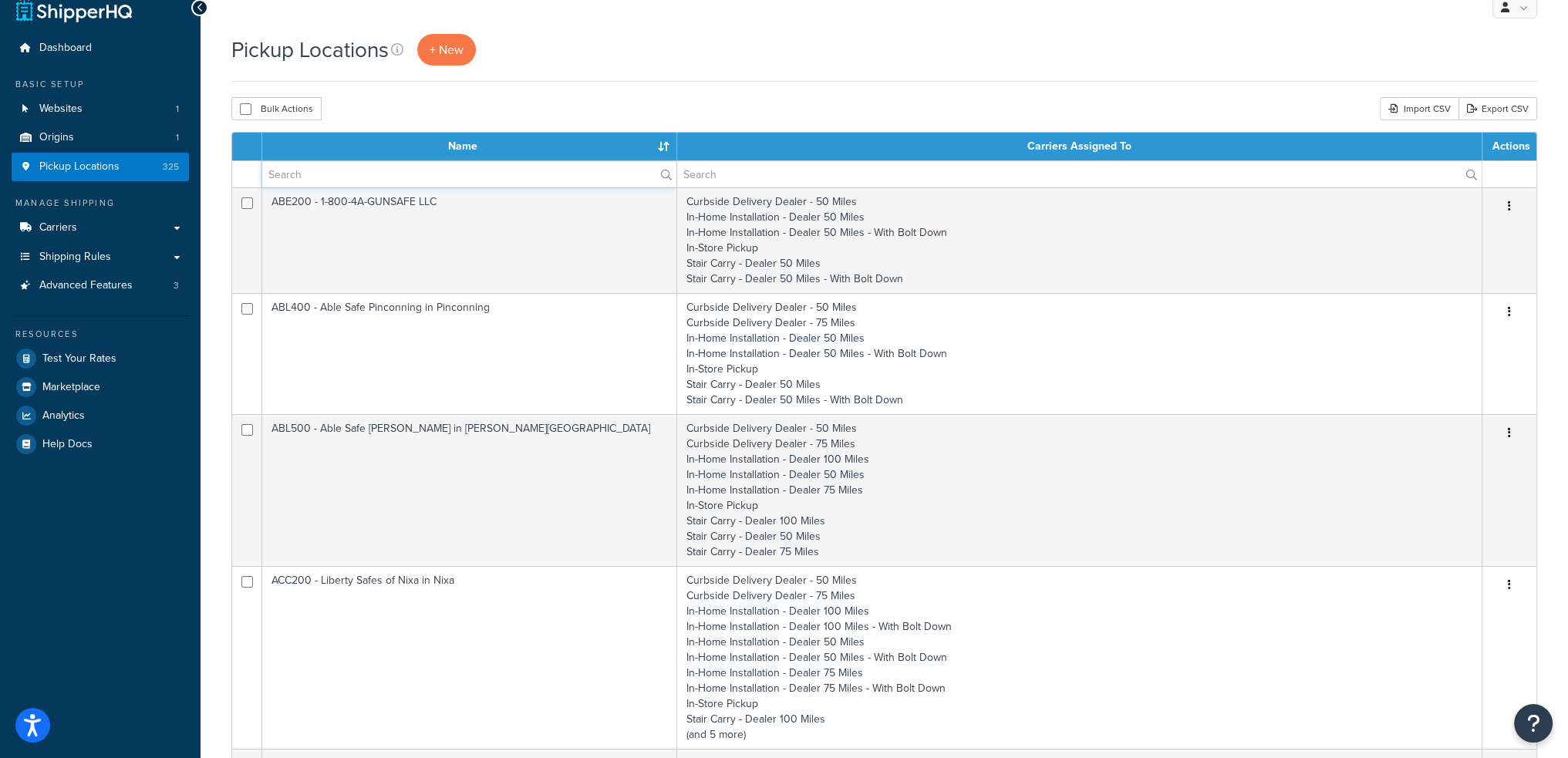
click at [313, 171] on input "text" at bounding box center [470, 174] width 414 height 26
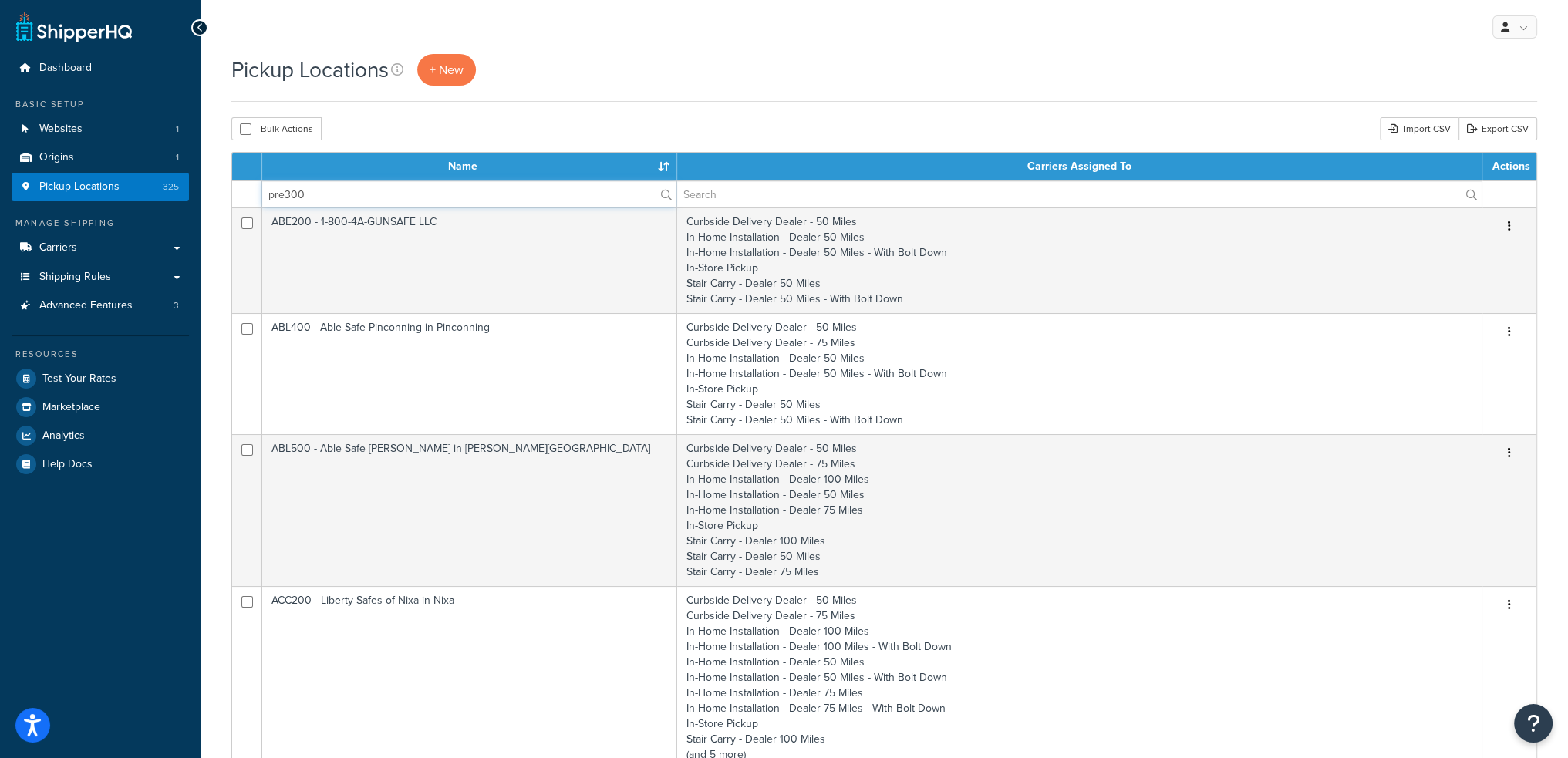
type input "pre300"
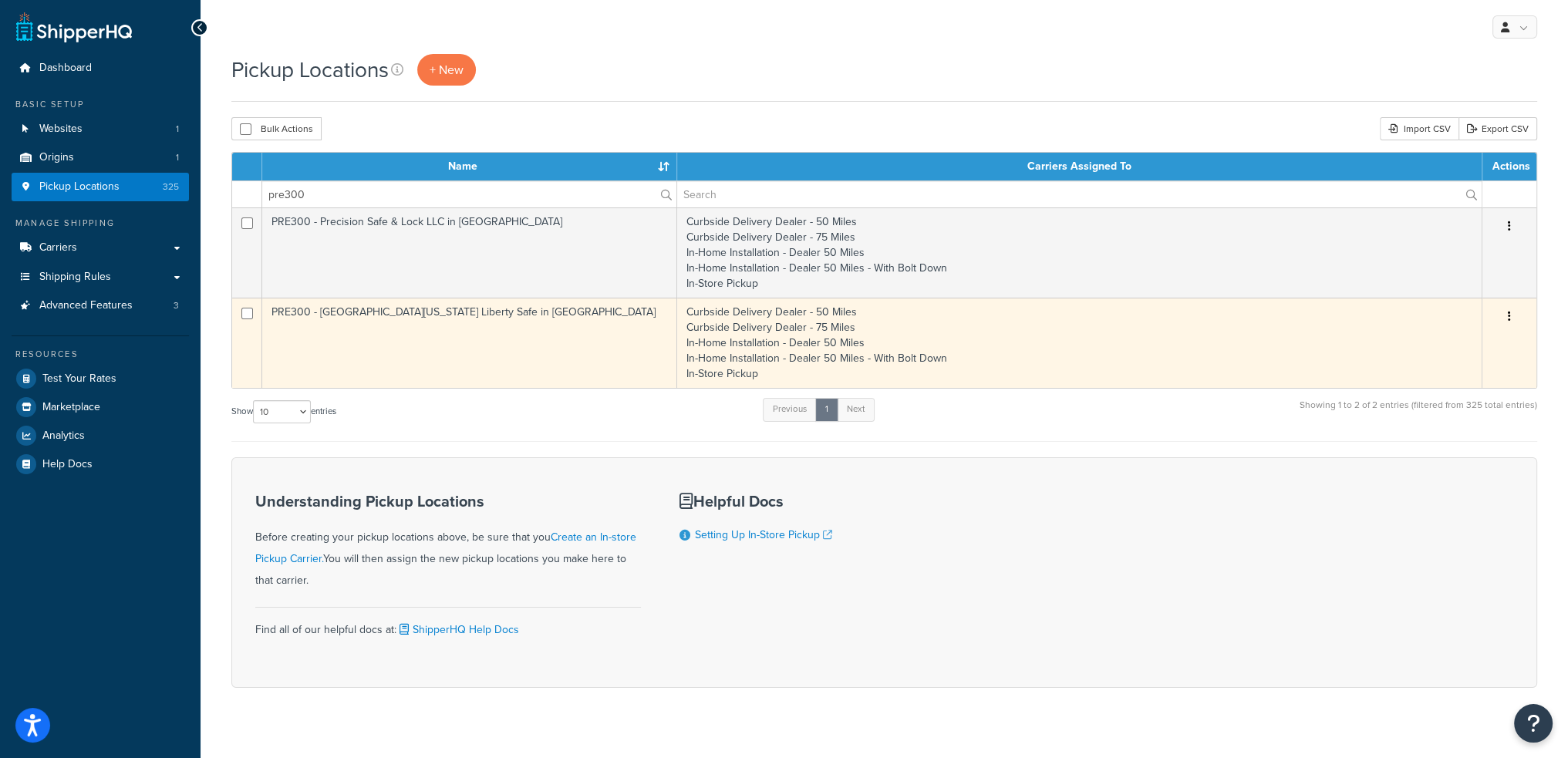
click at [470, 305] on td "PRE300 - Central Florida Liberty Safe in Winter Haven" at bounding box center [470, 343] width 415 height 90
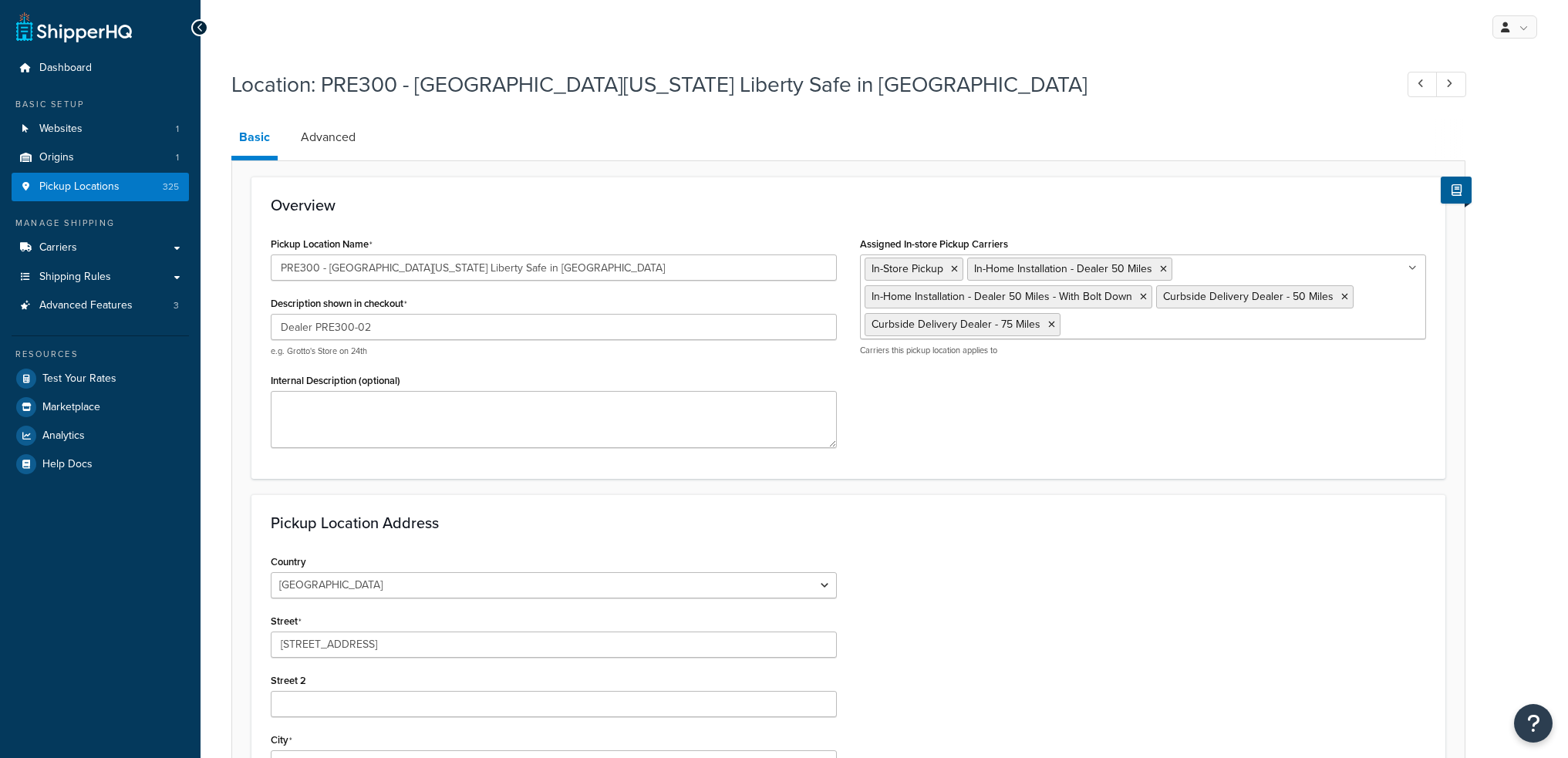
select select "9"
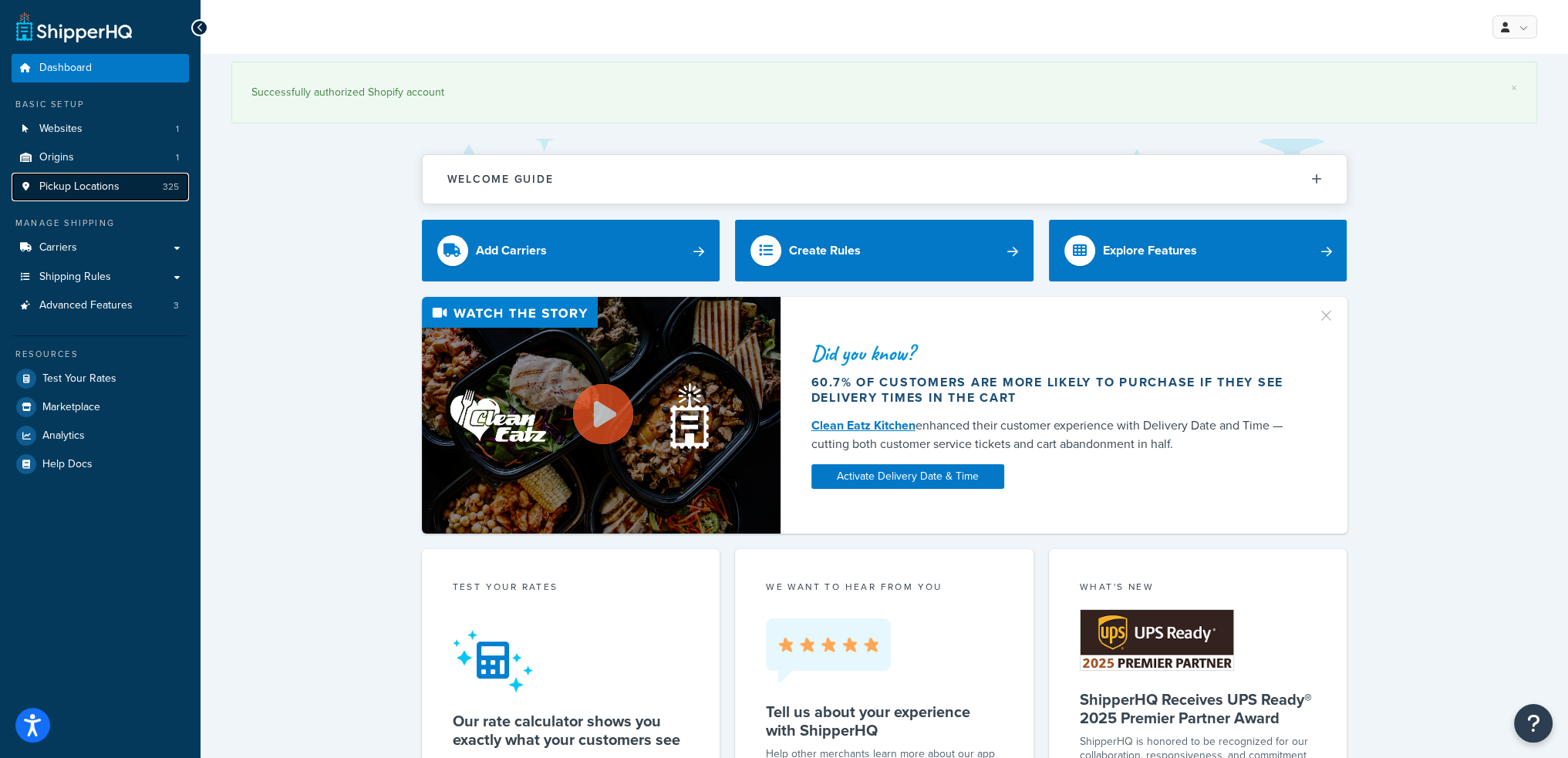
drag, startPoint x: 70, startPoint y: 197, endPoint x: 93, endPoint y: 191, distance: 23.8
click at [70, 197] on link "Pickup Locations 325" at bounding box center [100, 186] width 178 height 29
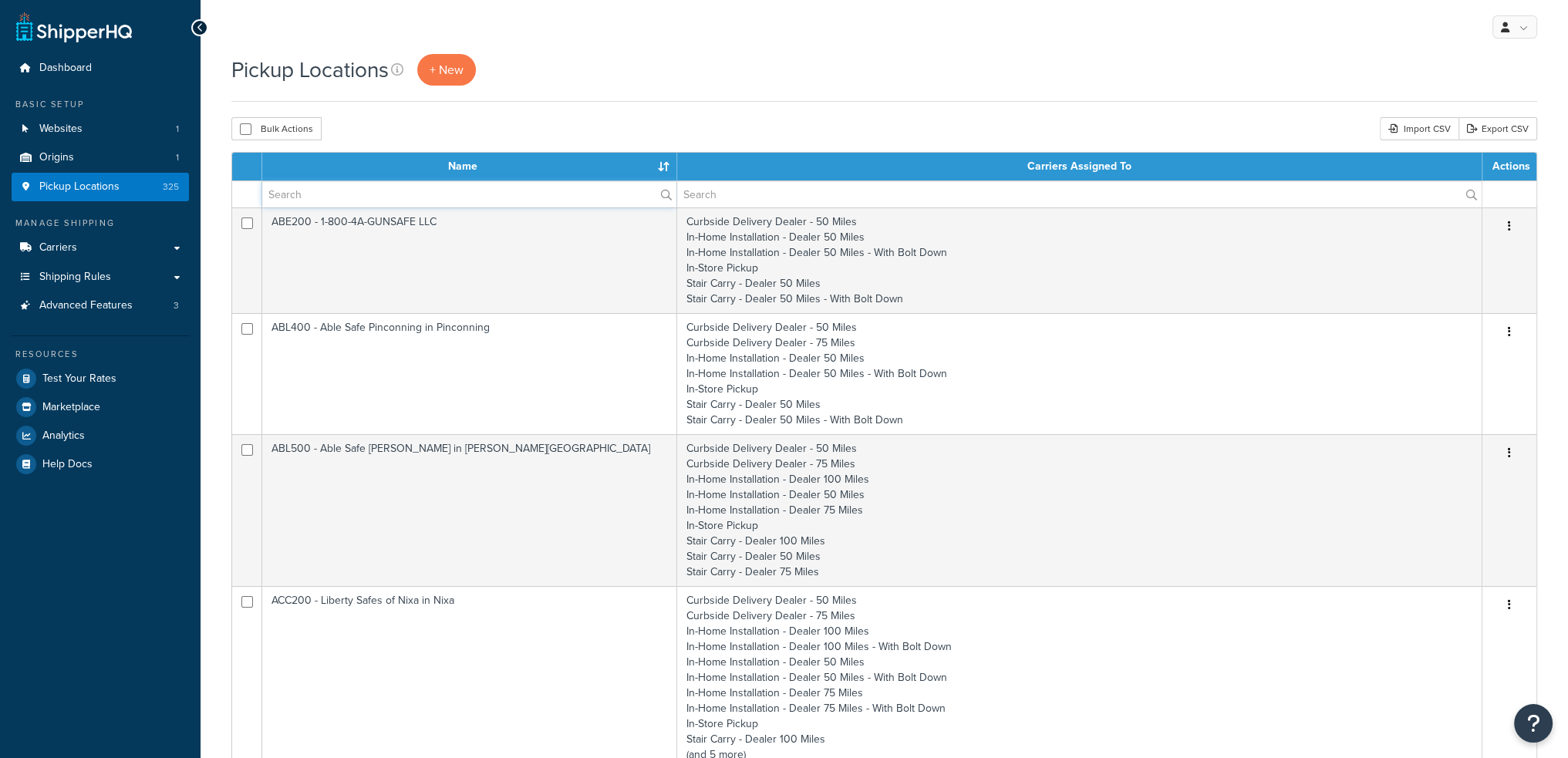
click at [341, 200] on input "text" at bounding box center [470, 194] width 414 height 26
type input "asv200"
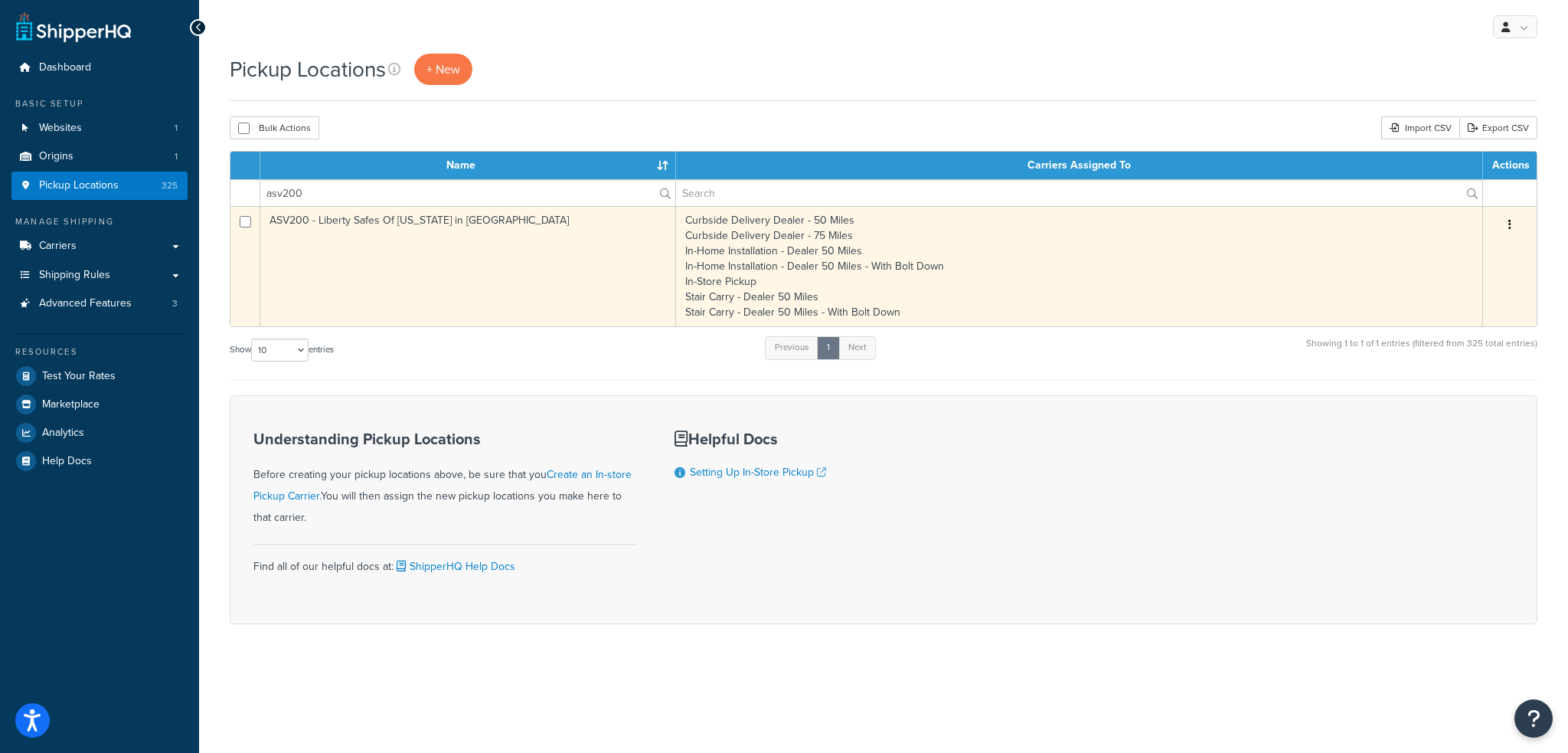
click at [424, 223] on td "ASV200 - Liberty Safes Of [US_STATE] in [GEOGRAPHIC_DATA]" at bounding box center [468, 267] width 415 height 120
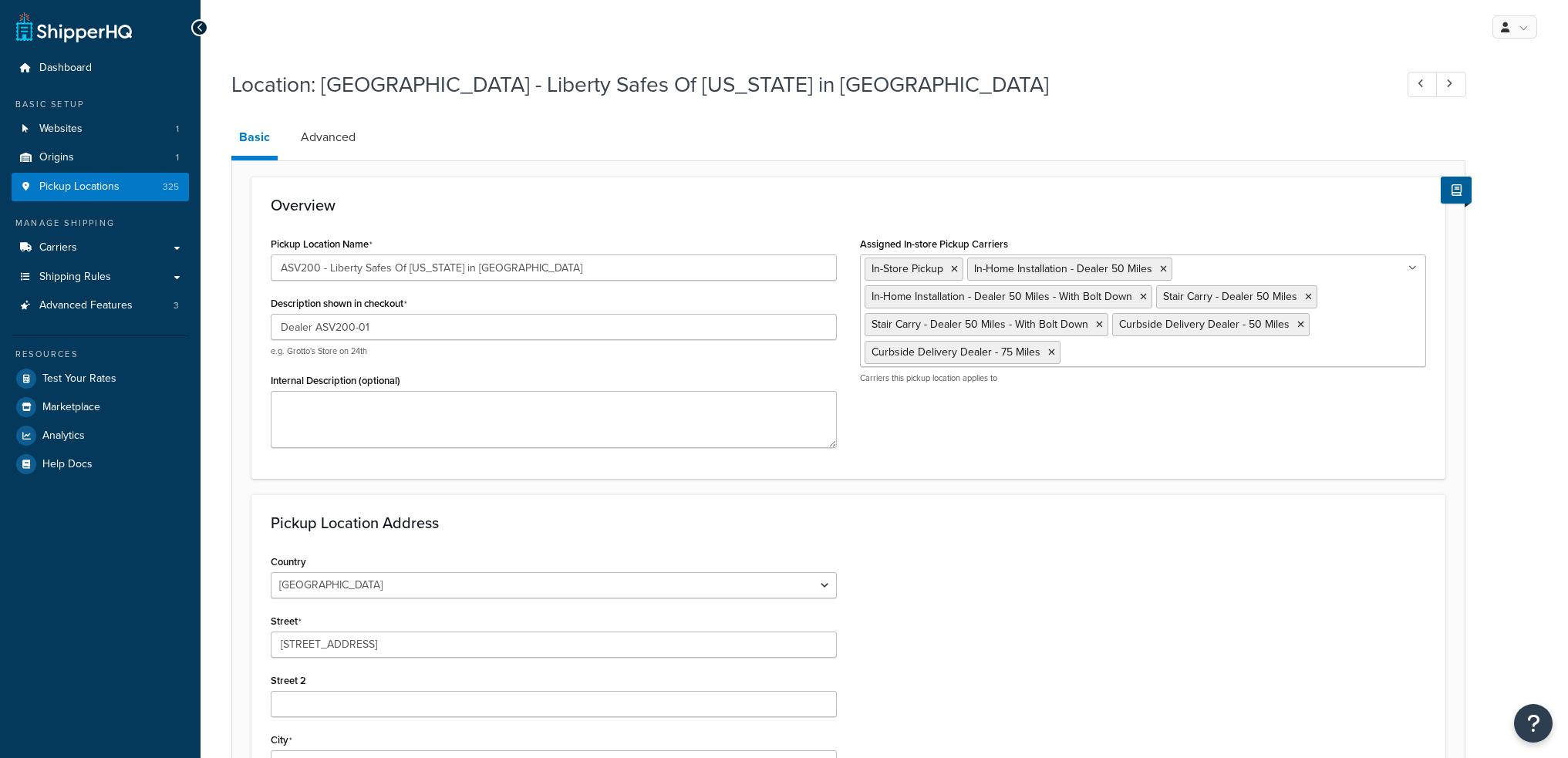
select select "44"
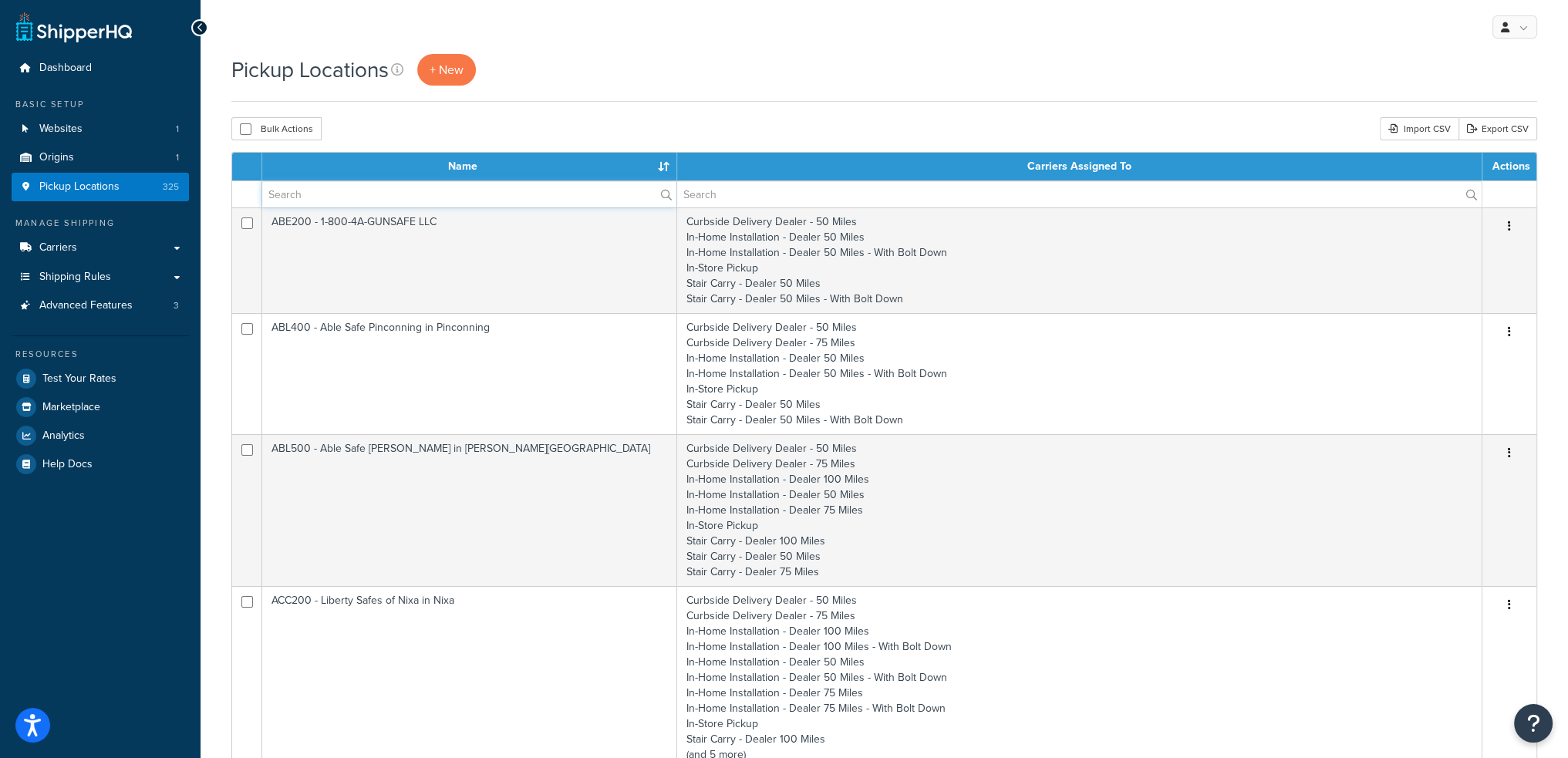
click at [318, 198] on input "text" at bounding box center [470, 194] width 414 height 26
type input "asv300"
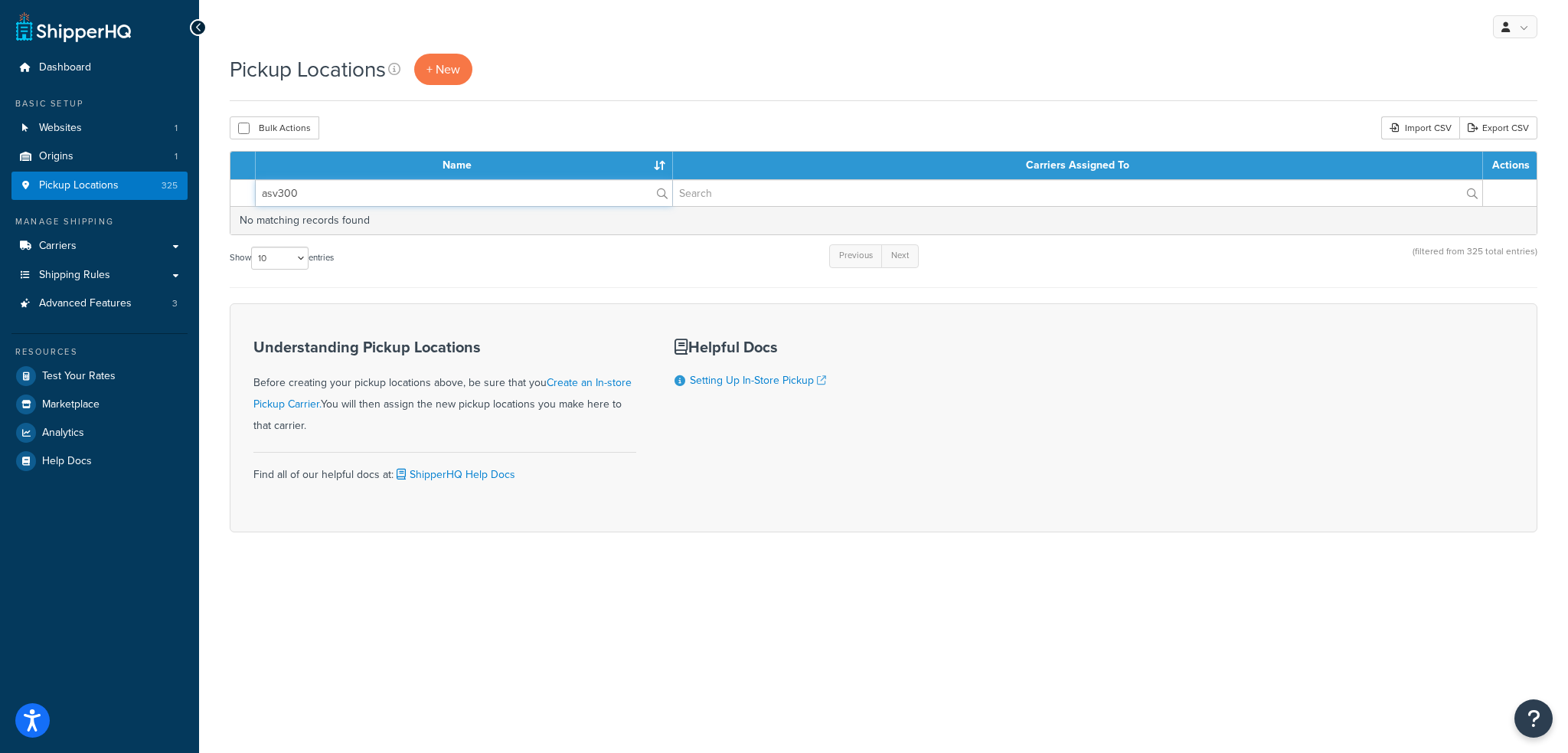
drag, startPoint x: 325, startPoint y: 188, endPoint x: 81, endPoint y: 176, distance: 244.3
click at [92, 174] on div "Dashboard Basic Setup Websites 1 Origins 1 Pickup Locations 325 Manage Shipping…" at bounding box center [784, 376] width 1568 height 753
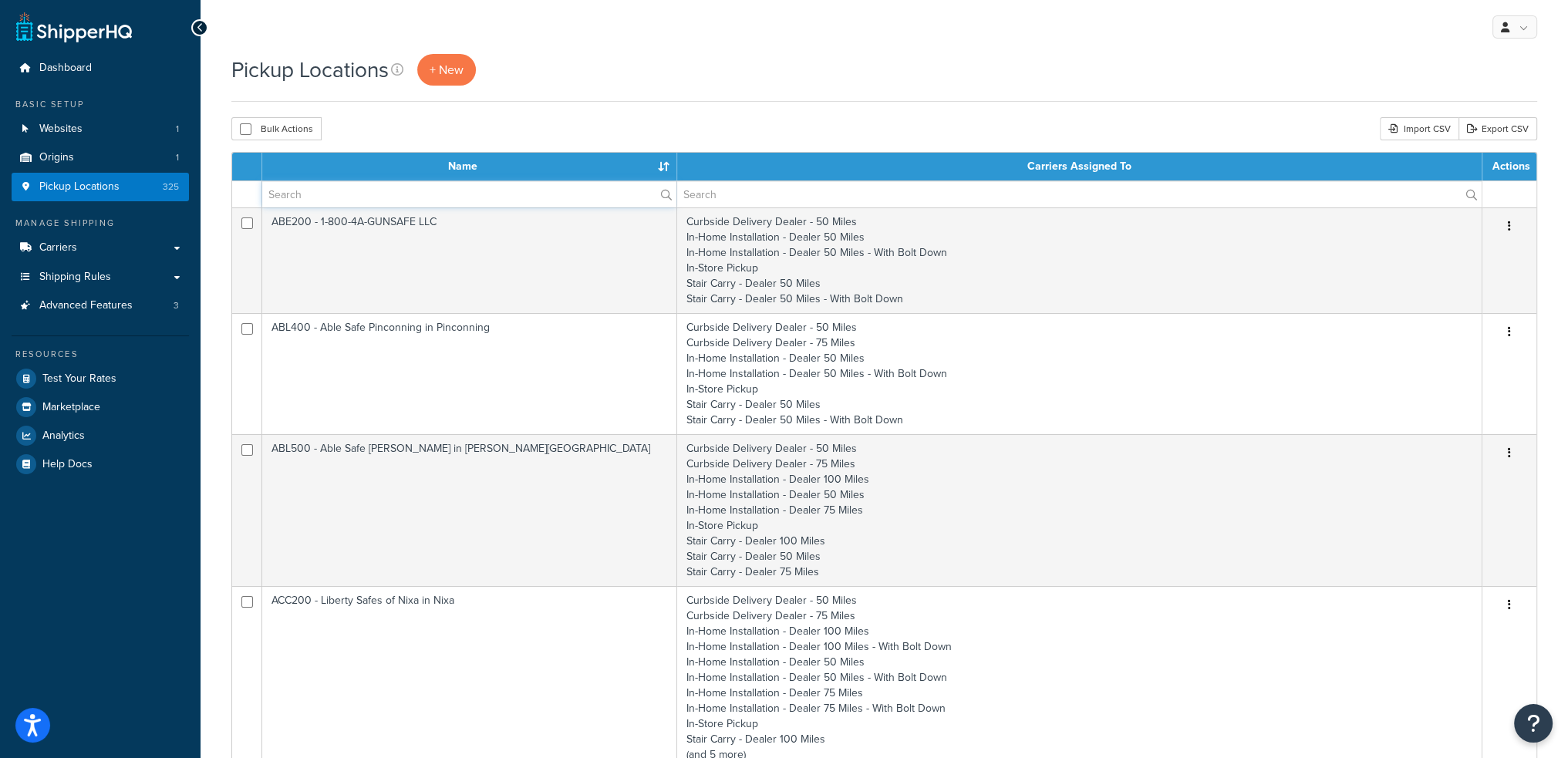
click at [348, 191] on input "text" at bounding box center [470, 194] width 414 height 26
type input "s"
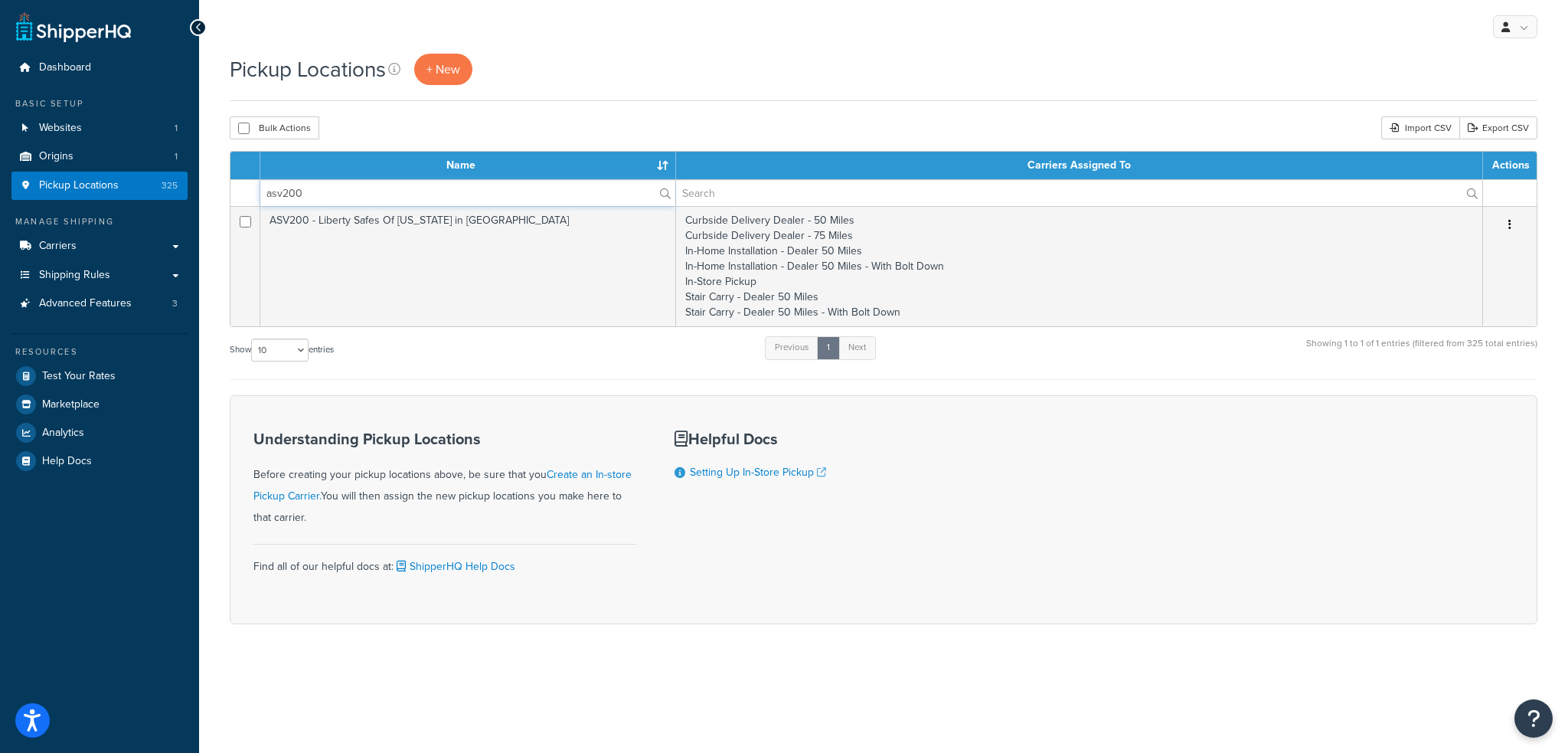
type input "asv200"
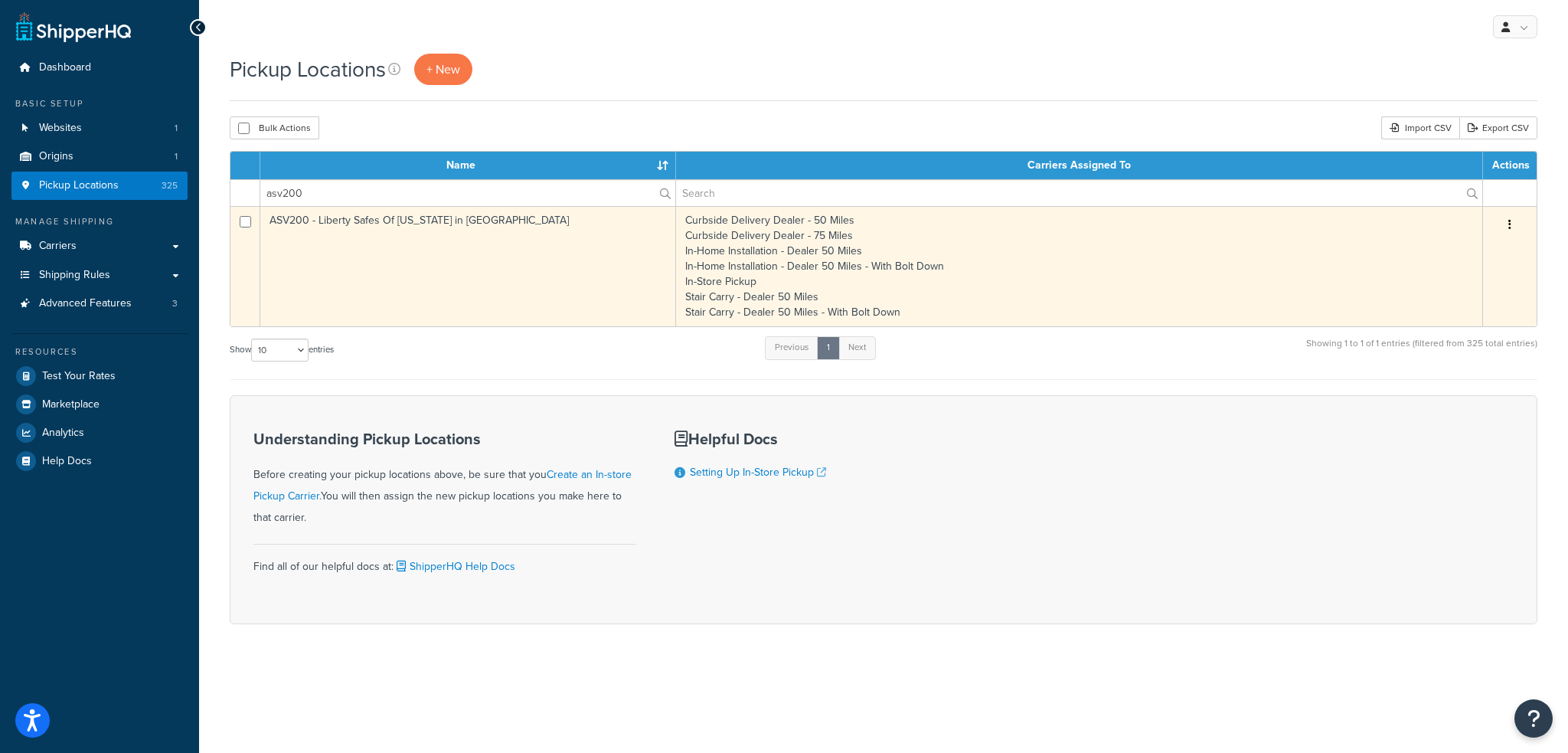
click at [402, 218] on td "ASV200 - Liberty Safes Of [US_STATE] in [GEOGRAPHIC_DATA]" at bounding box center [468, 267] width 415 height 120
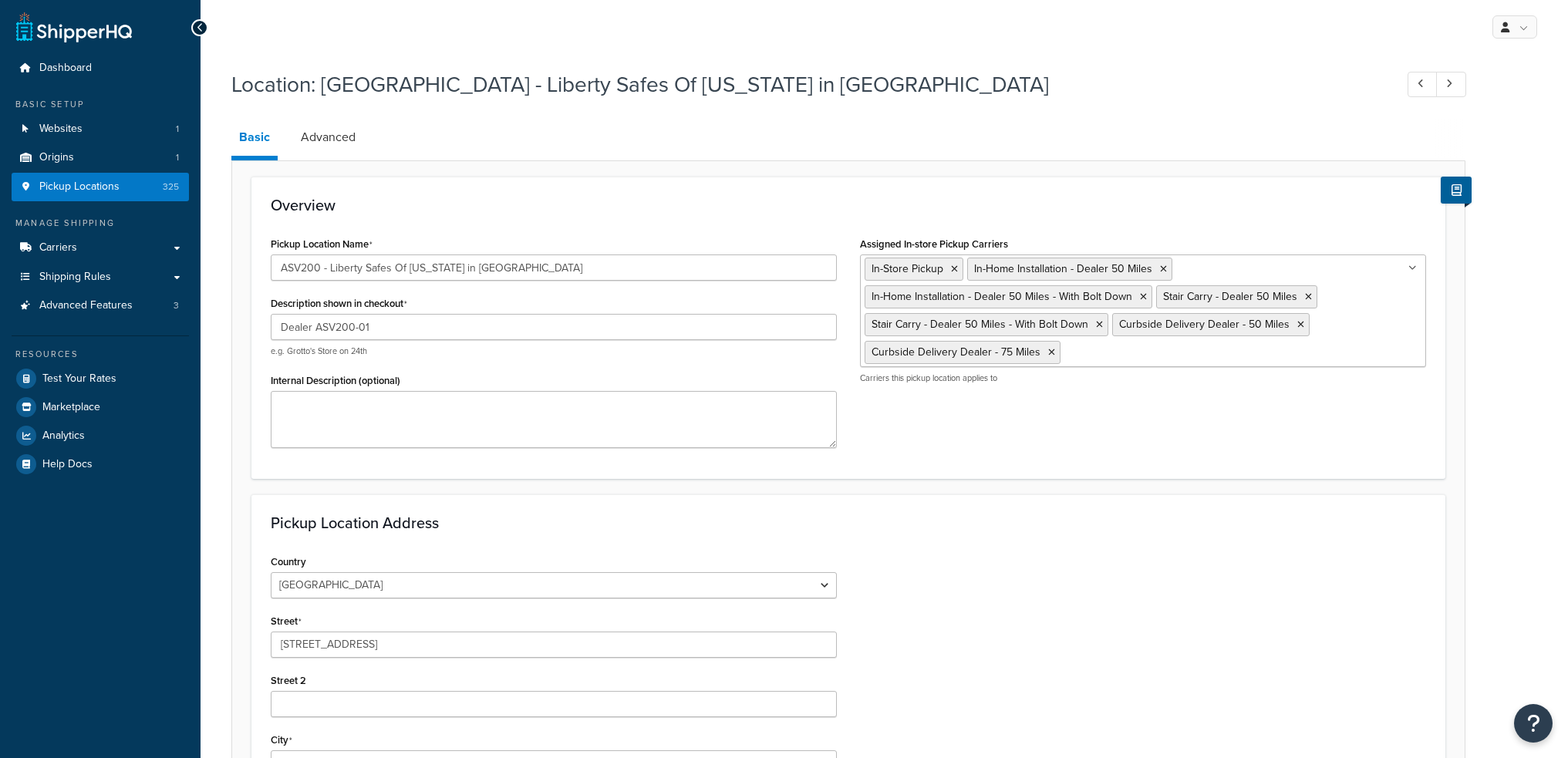
select select "44"
